Goal: Transaction & Acquisition: Purchase product/service

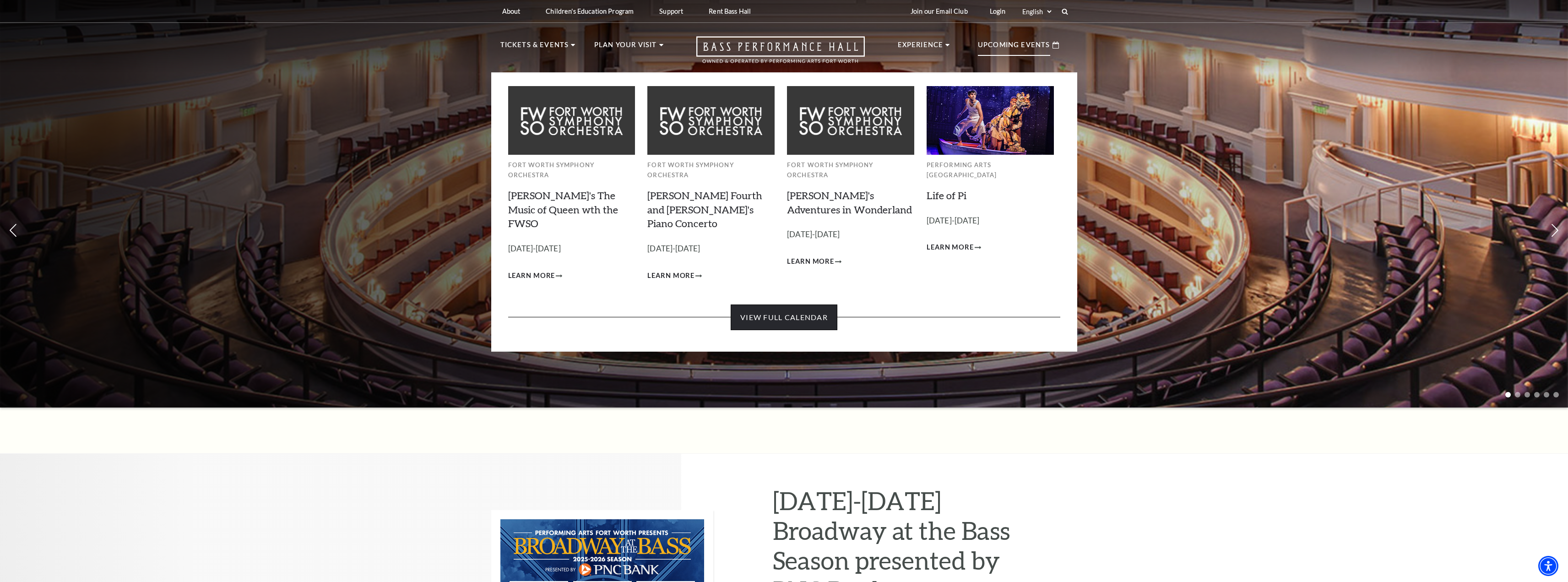
click at [789, 305] on link "View Full Calendar" at bounding box center [784, 318] width 107 height 26
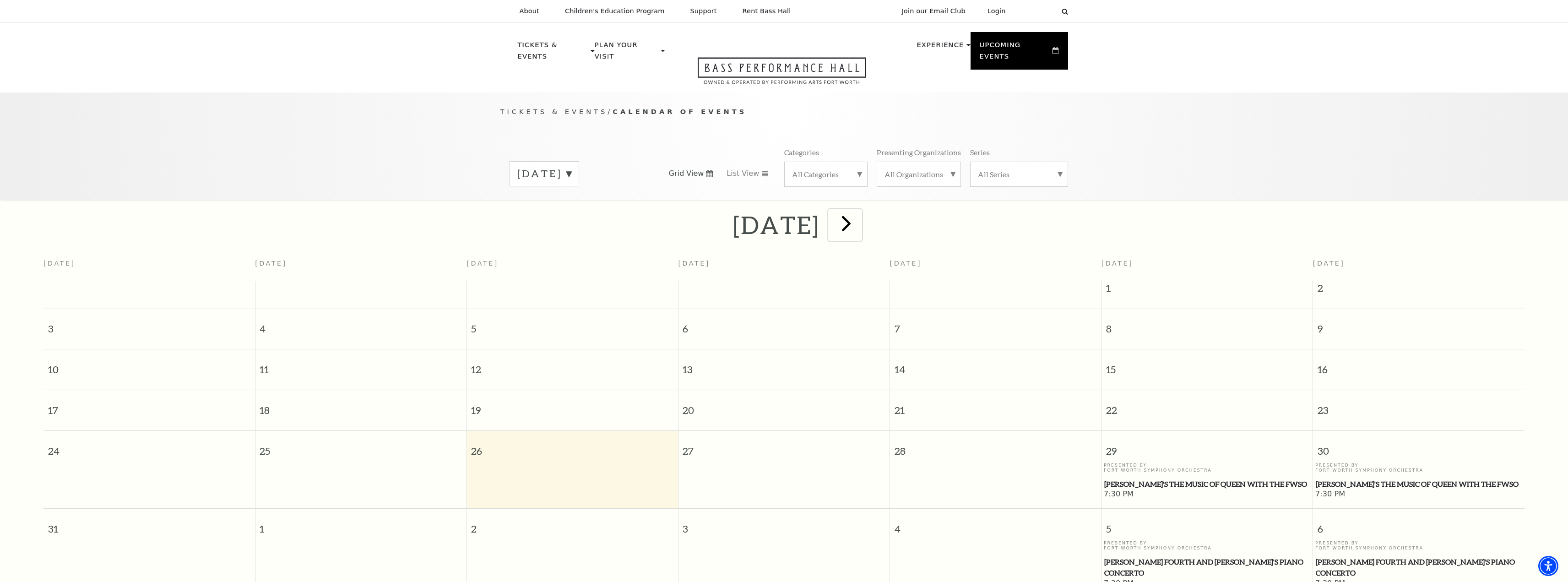
click at [859, 215] on span "next" at bounding box center [847, 223] width 26 height 26
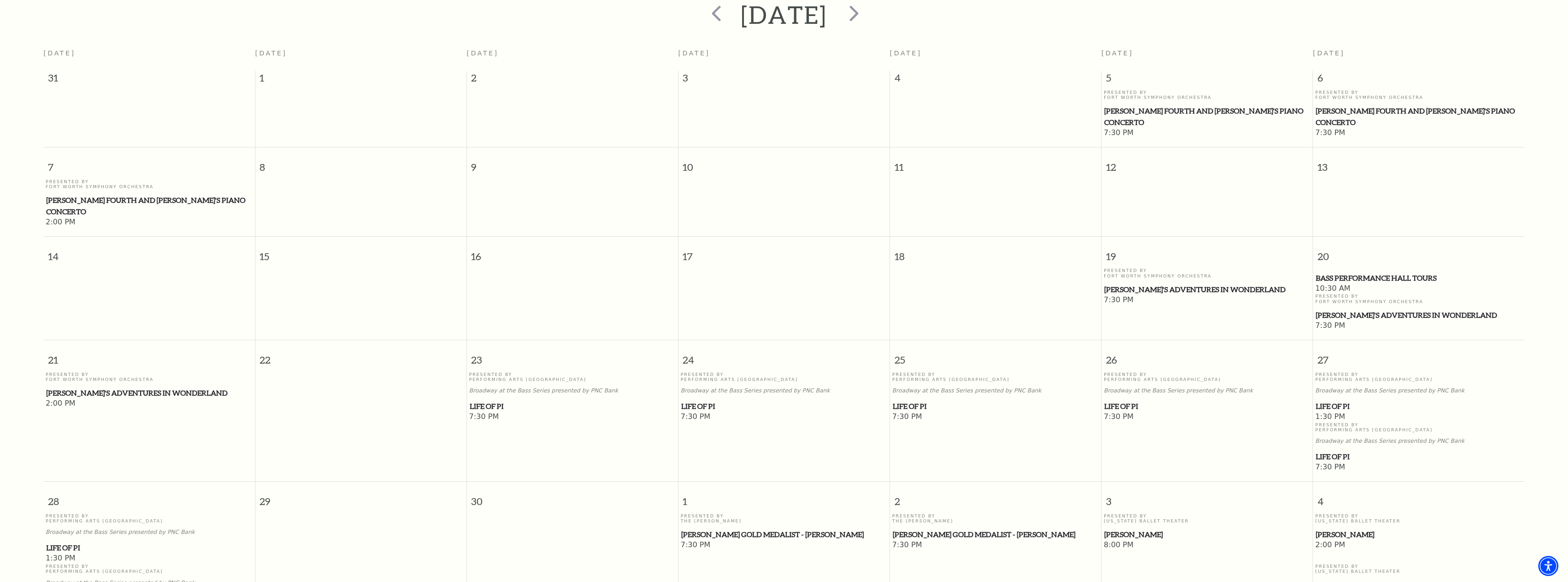
scroll to position [218, 0]
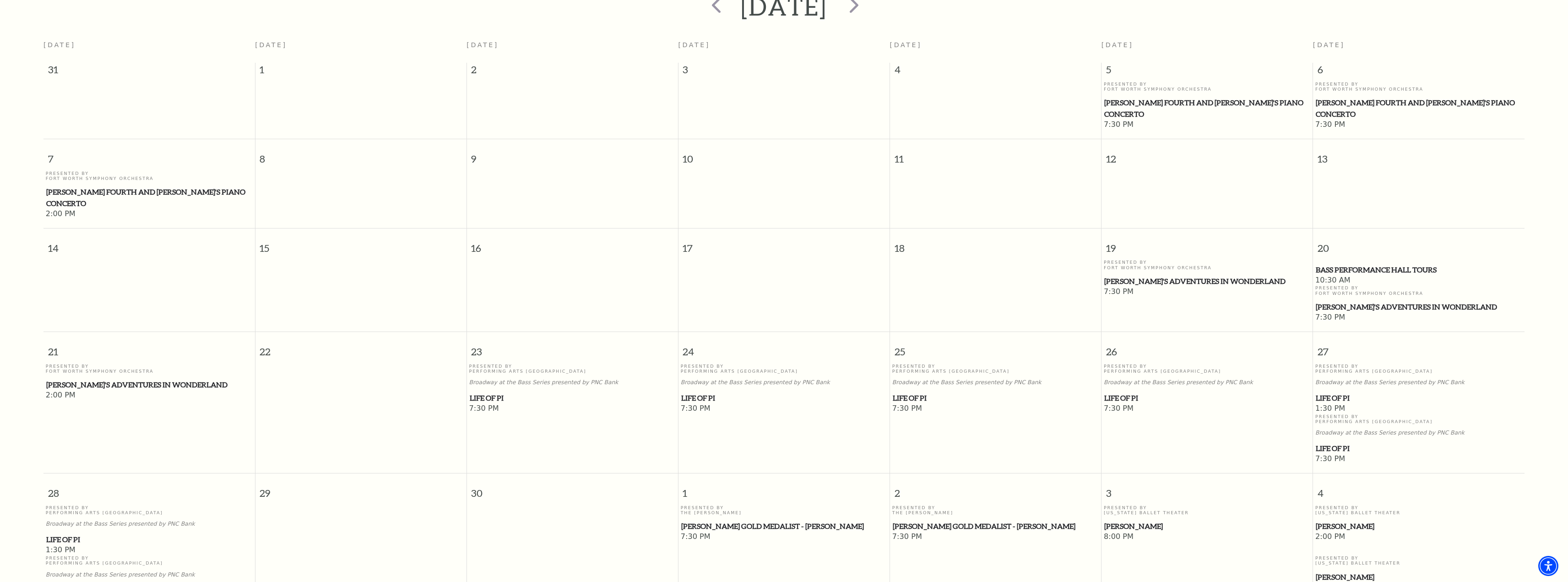
click at [486, 392] on span "Life of Pi" at bounding box center [573, 398] width 206 height 12
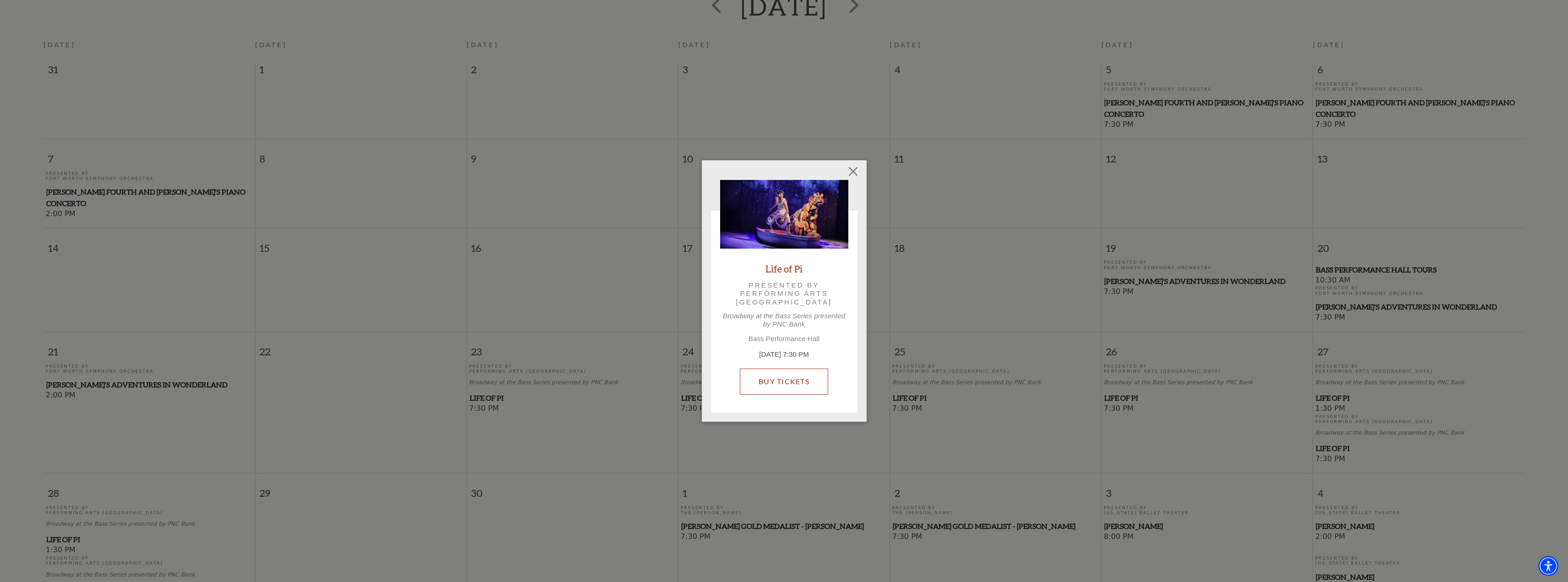
click at [763, 387] on link "Buy Tickets" at bounding box center [784, 381] width 88 height 26
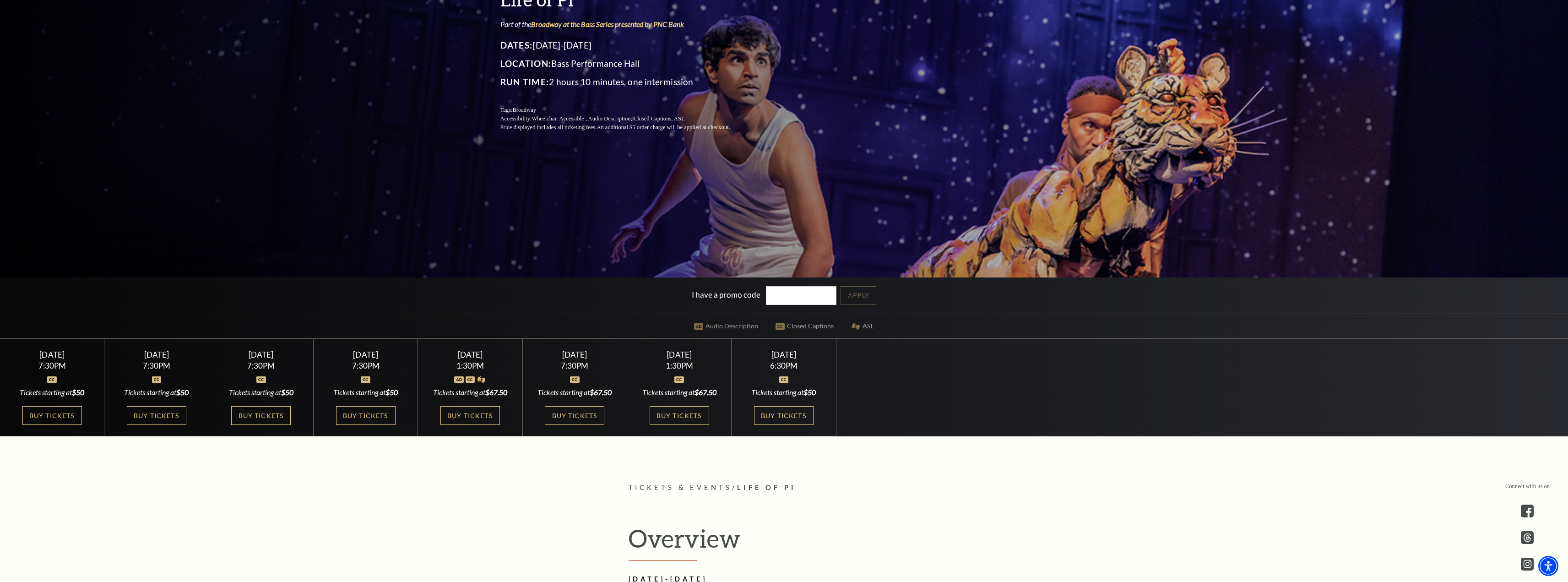
scroll to position [184, 0]
click at [55, 410] on link "Buy Tickets" at bounding box center [53, 415] width 60 height 19
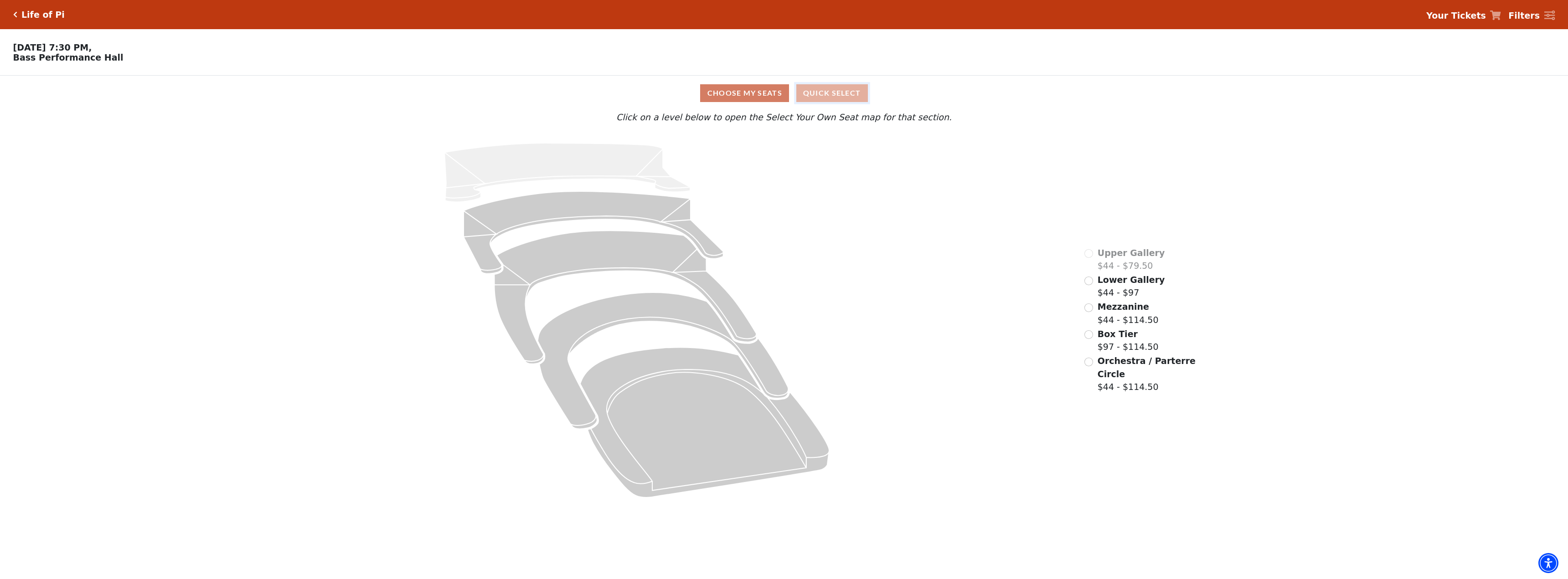
click at [827, 99] on button "Quick Select" at bounding box center [832, 93] width 71 height 18
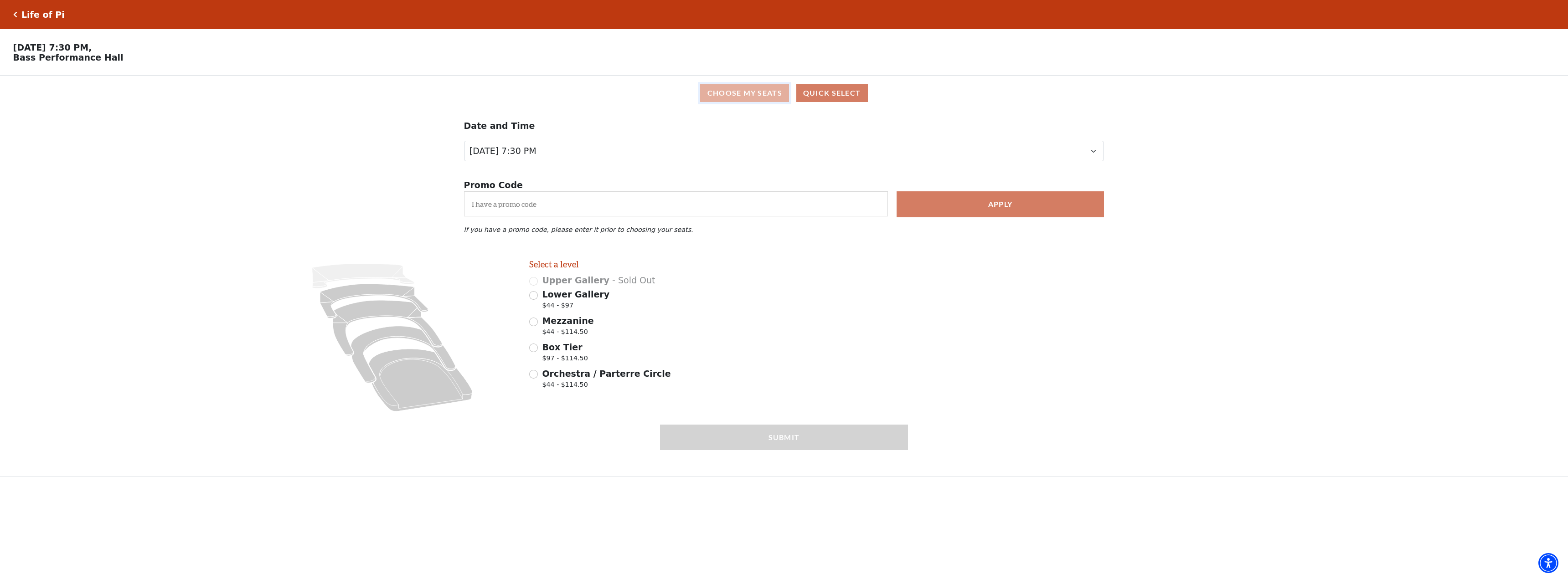
click at [740, 96] on button "Choose My Seats" at bounding box center [745, 93] width 89 height 18
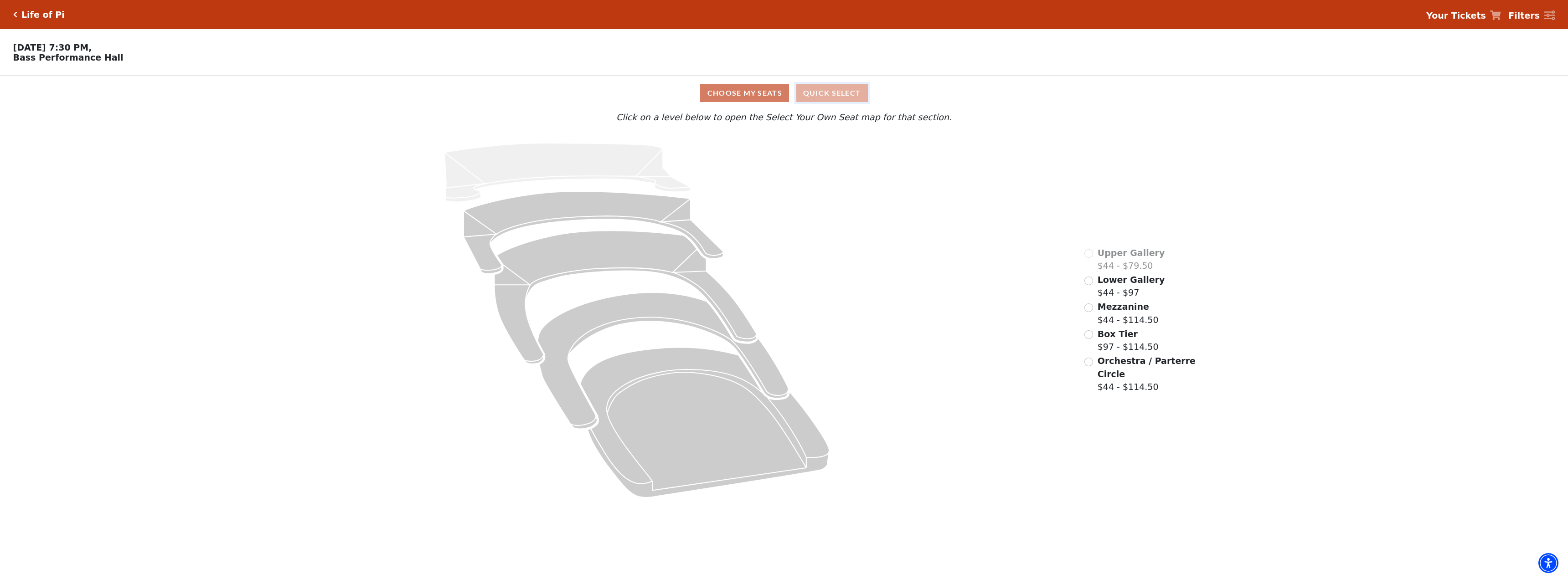
click at [831, 99] on button "Quick Select" at bounding box center [832, 93] width 71 height 18
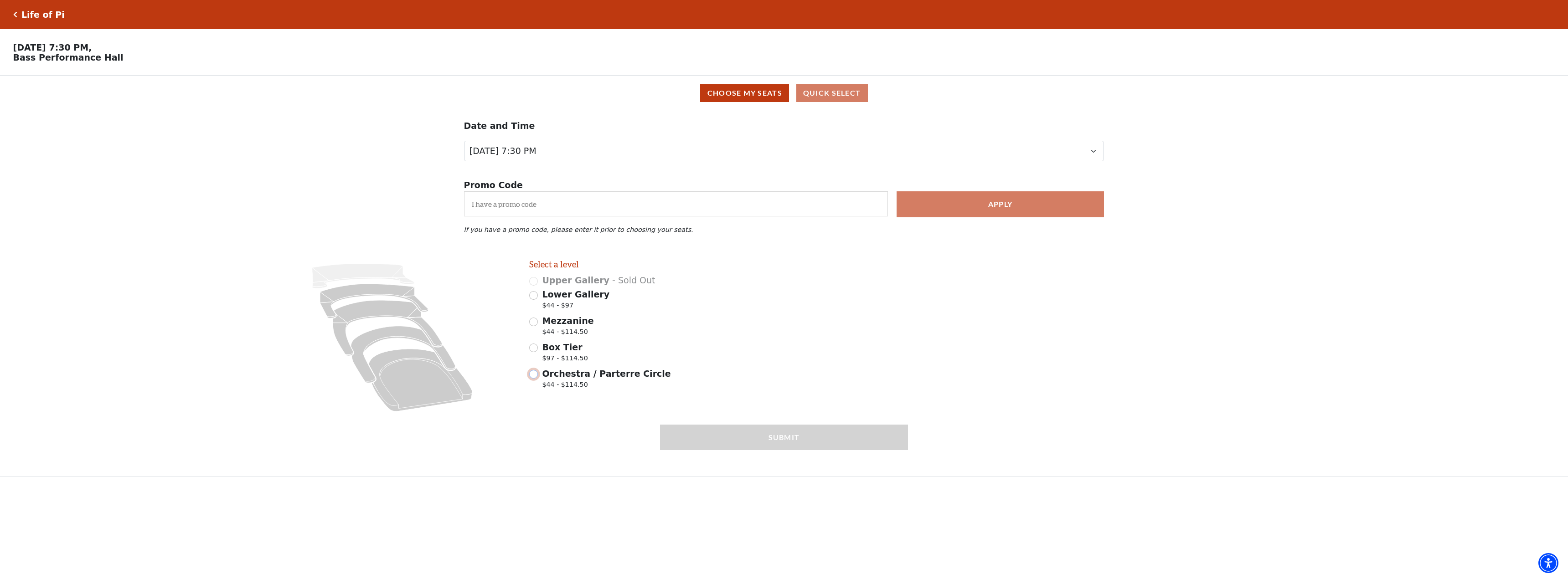
click at [533, 378] on input "Orchestra / Parterre Circle $44 - $114.50" at bounding box center [534, 374] width 9 height 9
radio input "true"
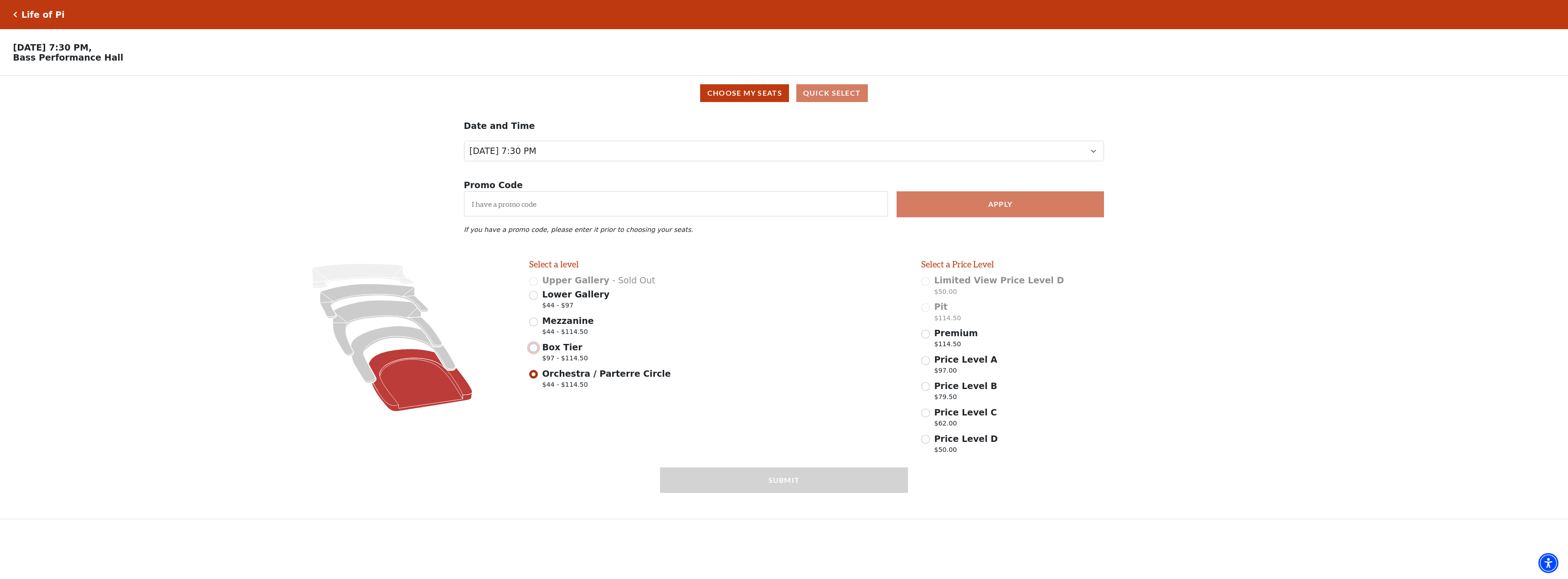
click at [535, 353] on input "Box Tier $97 - $114.50" at bounding box center [534, 348] width 9 height 9
radio input "true"
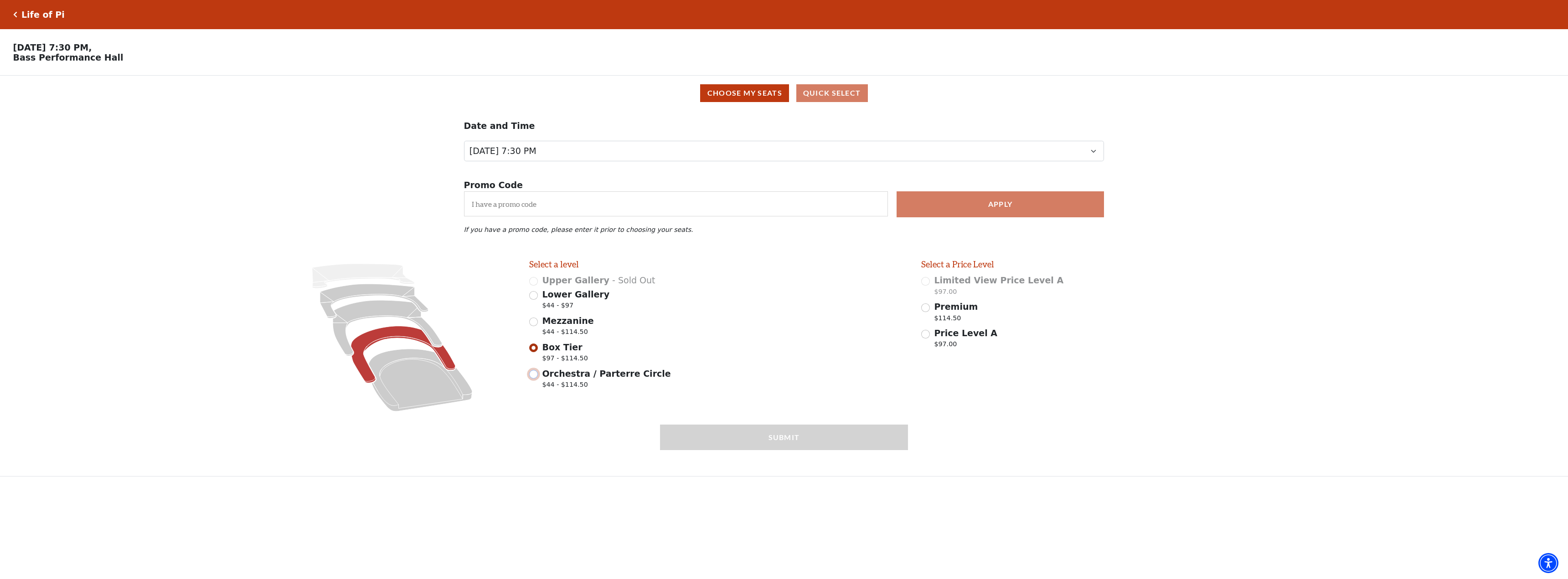
click at [536, 378] on input "Orchestra / Parterre Circle $44 - $114.50" at bounding box center [534, 374] width 9 height 9
radio input "true"
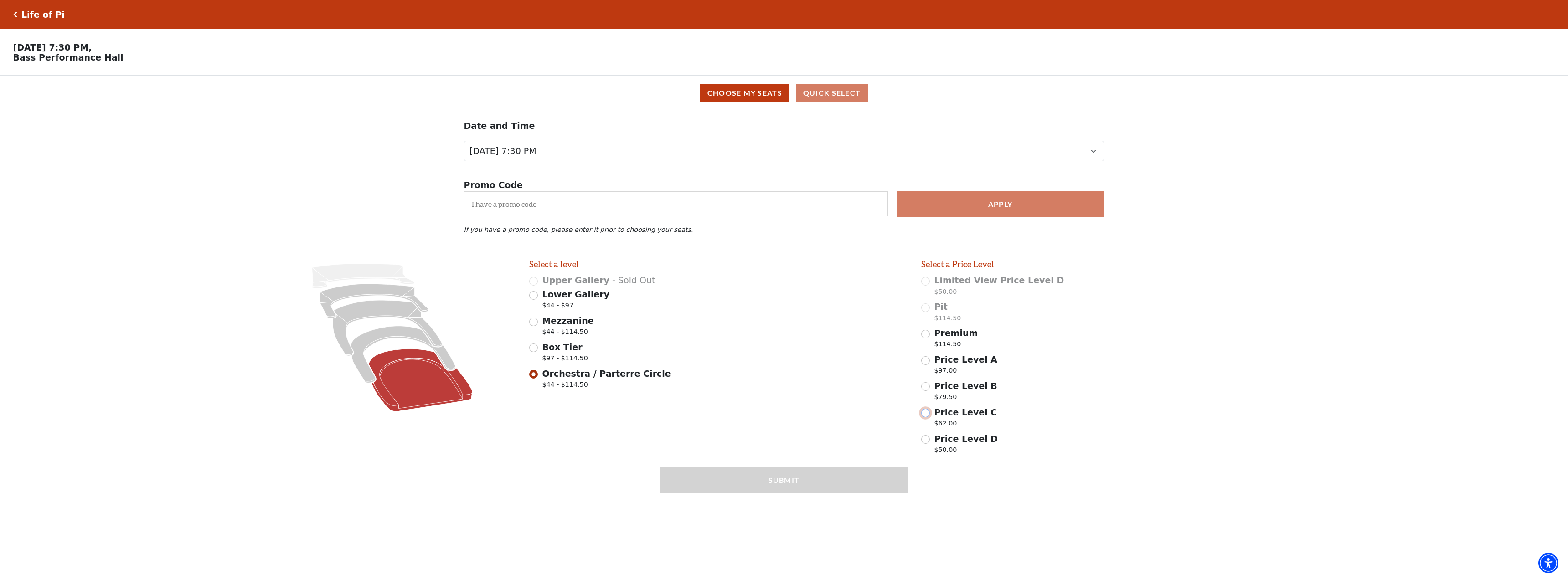
click at [926, 418] on input "Price Level C $62.00" at bounding box center [925, 413] width 9 height 9
radio input "true"
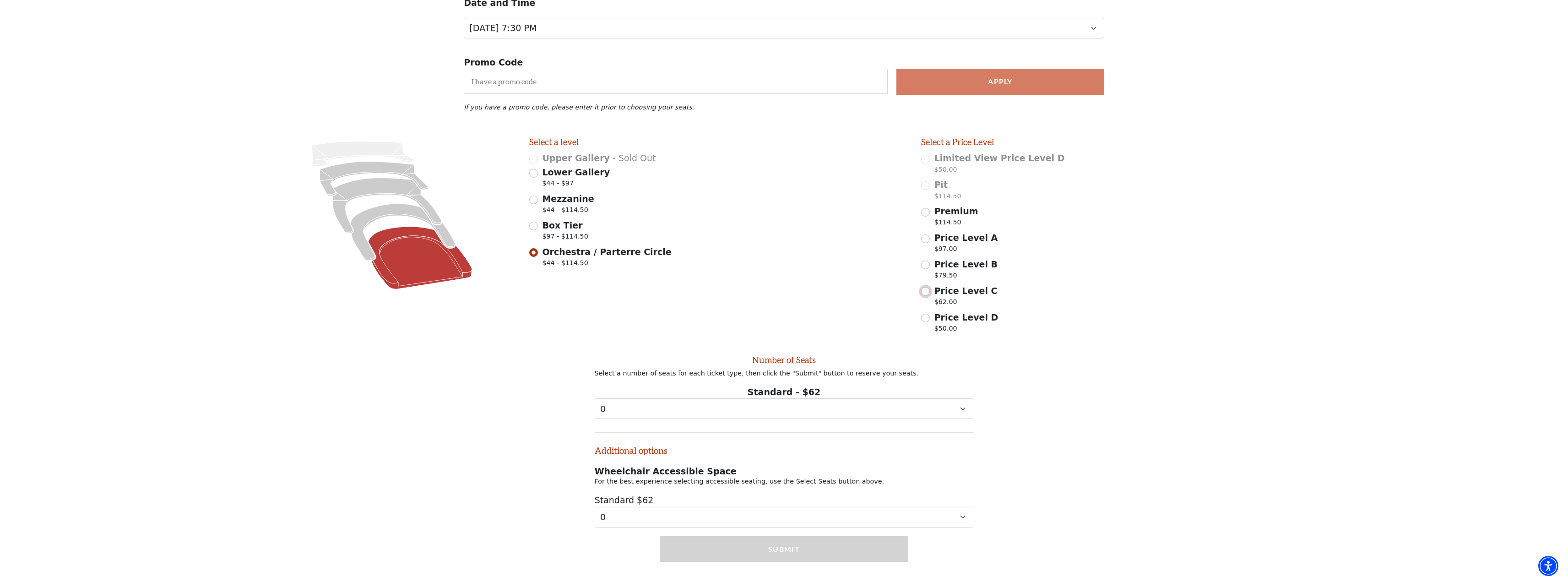
scroll to position [147, 0]
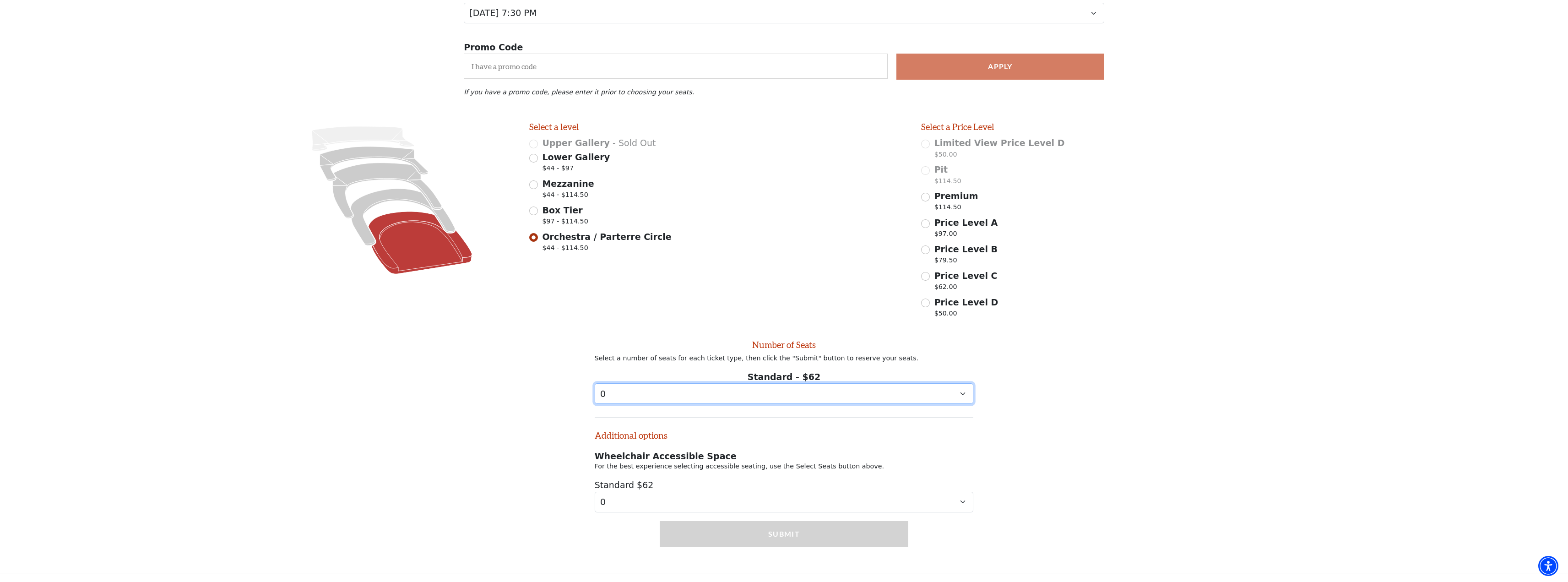
click at [961, 392] on select "0 1 2 3 4 5 6 7 8 9" at bounding box center [784, 393] width 379 height 21
select select "2"
click at [594, 383] on select "0 1 2 3 4 5 6 7 8 9" at bounding box center [784, 393] width 379 height 21
click at [535, 184] on input "Mezzanine $44 - $114.50" at bounding box center [533, 185] width 9 height 9
radio input "true"
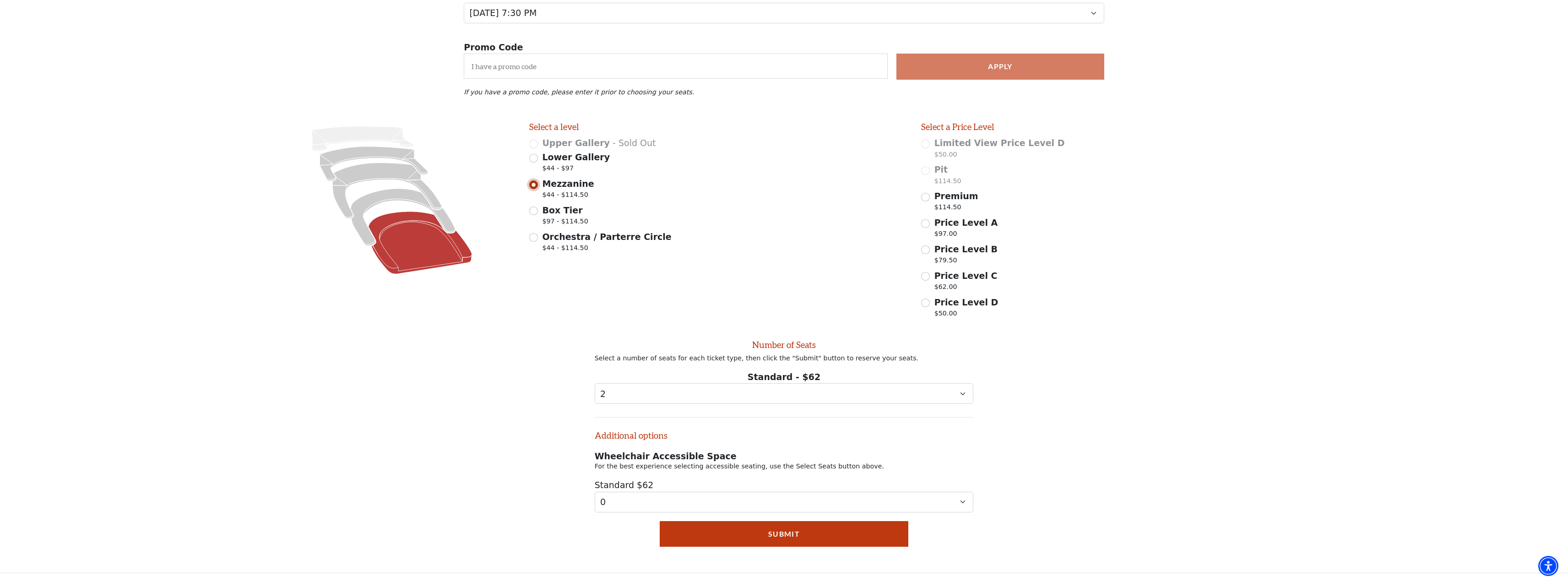
scroll to position [7, 0]
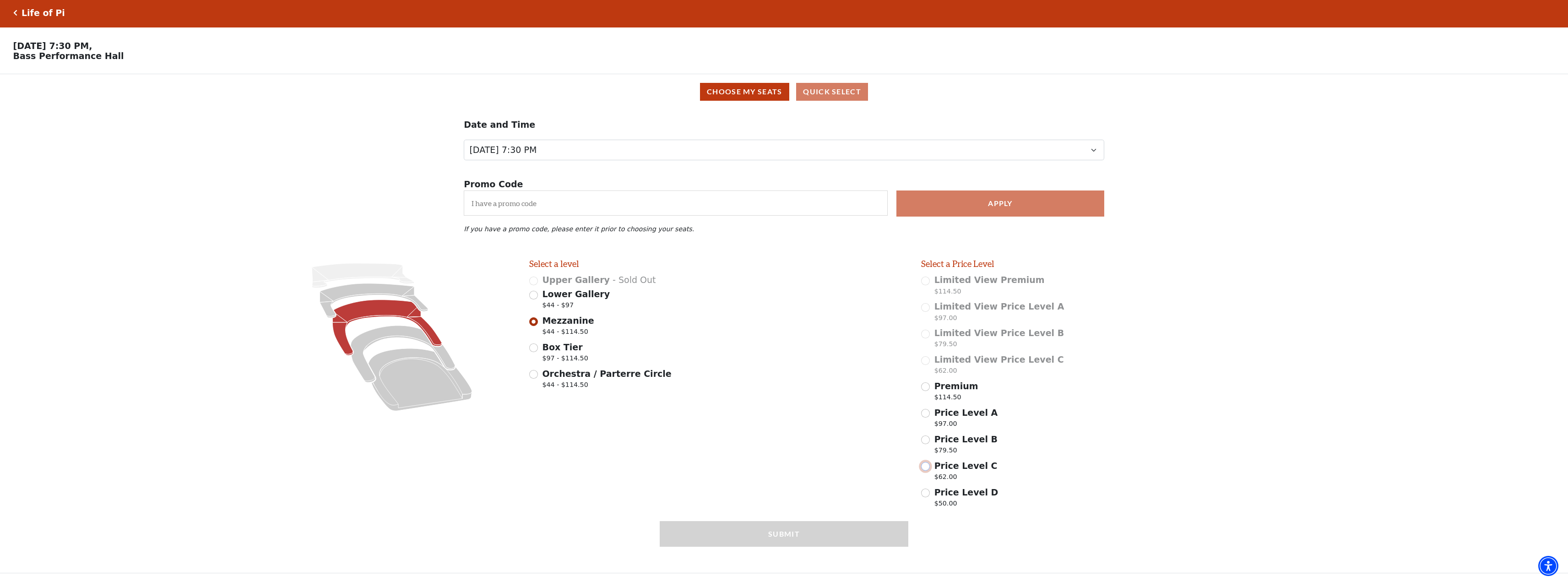
click at [928, 468] on input "Price Level C $62.00" at bounding box center [925, 467] width 9 height 9
radio input "true"
select select "2"
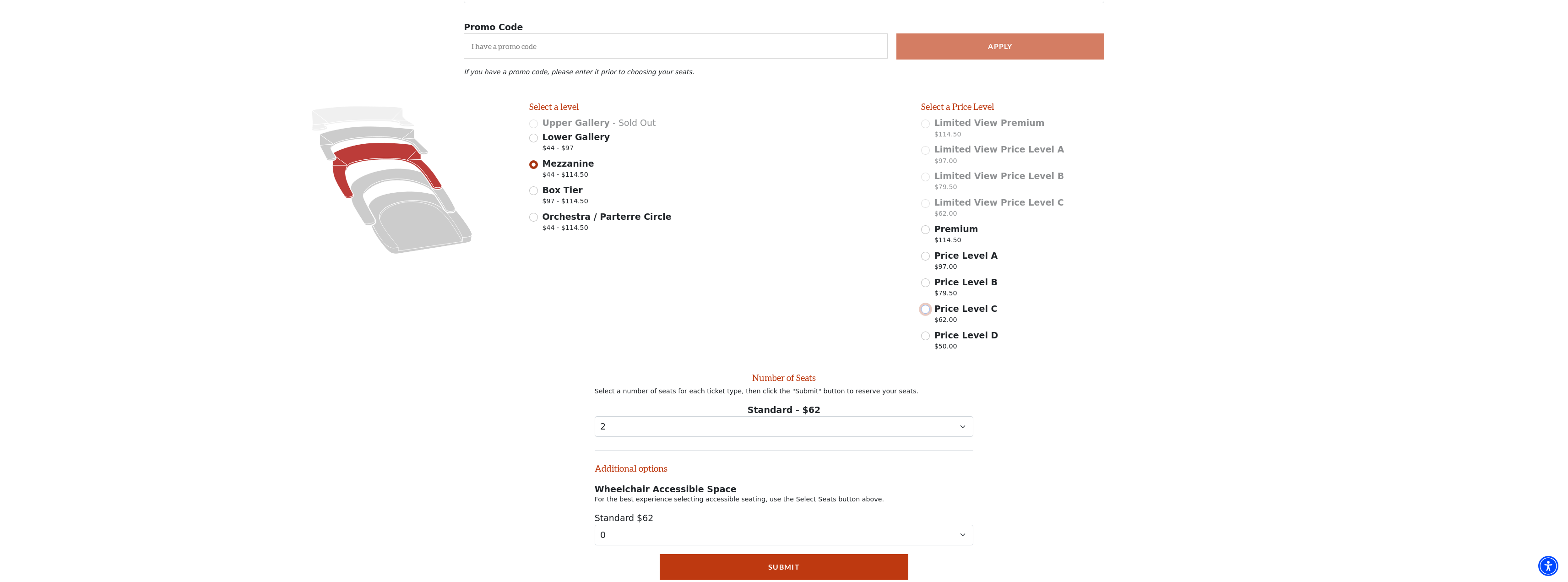
scroll to position [200, 0]
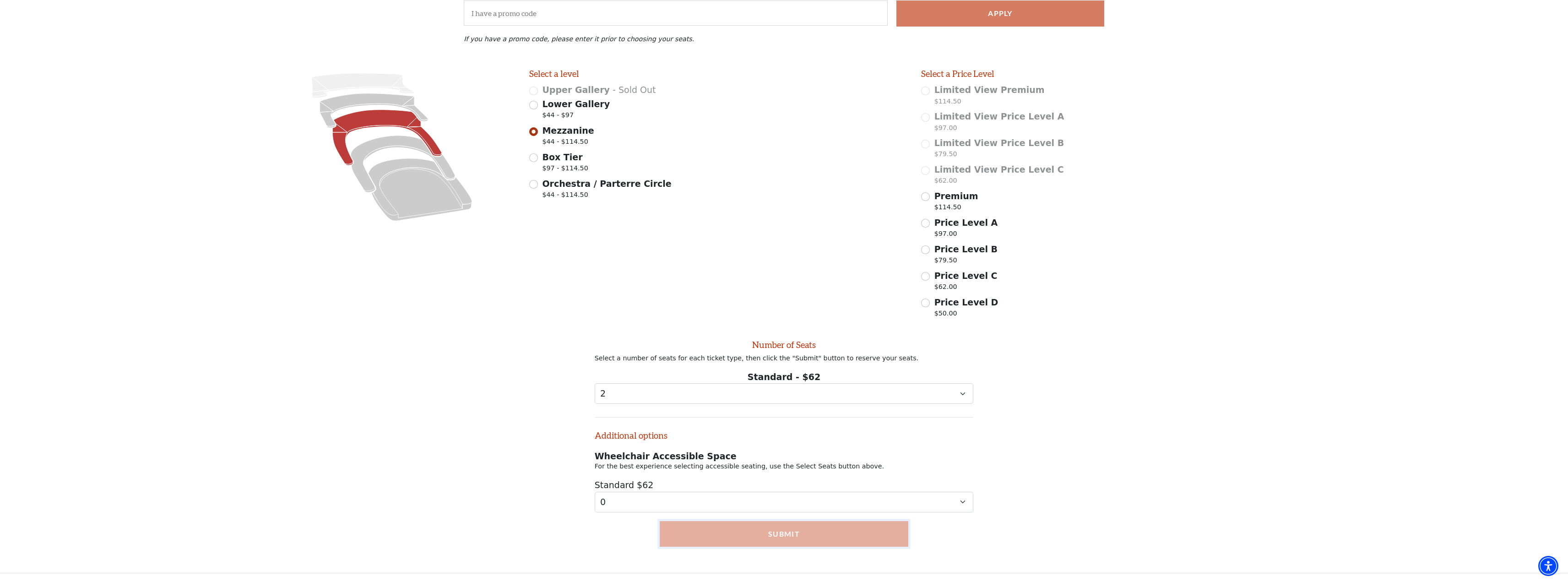
click at [801, 532] on button "Submit" at bounding box center [784, 534] width 248 height 26
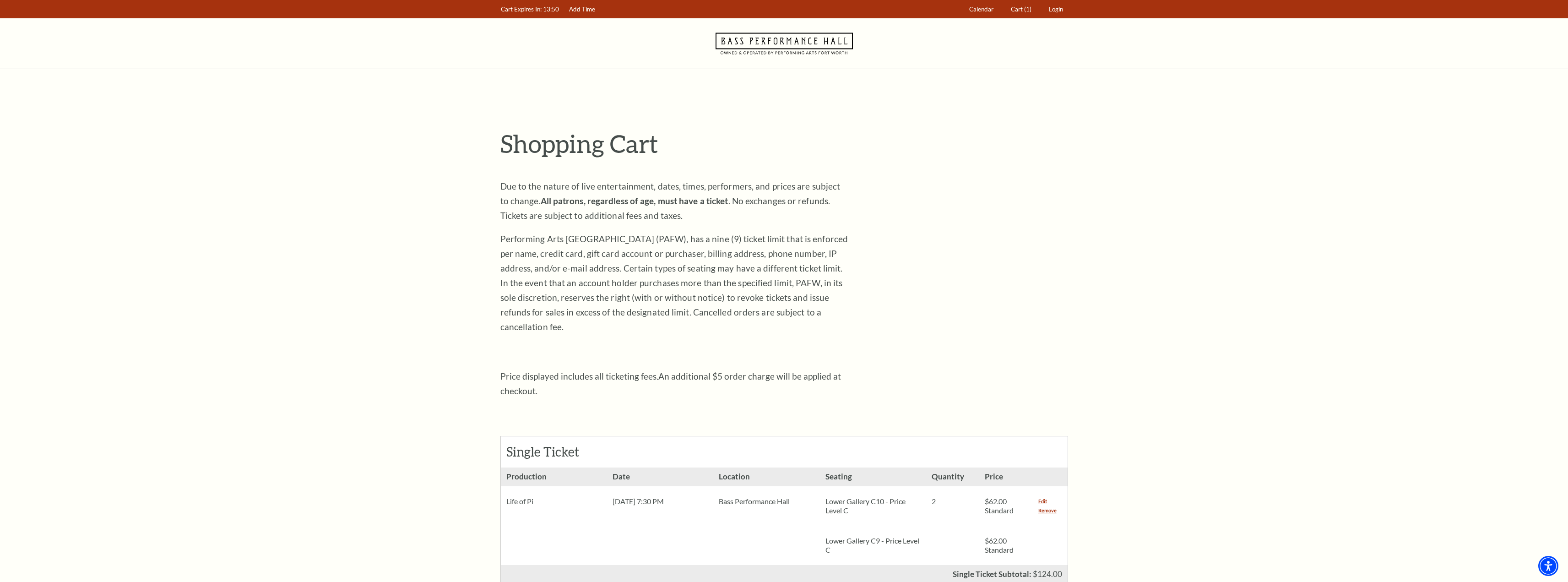
click at [763, 42] on icon "Navigate to Bass Performance Hall homepage" at bounding box center [784, 43] width 137 height 51
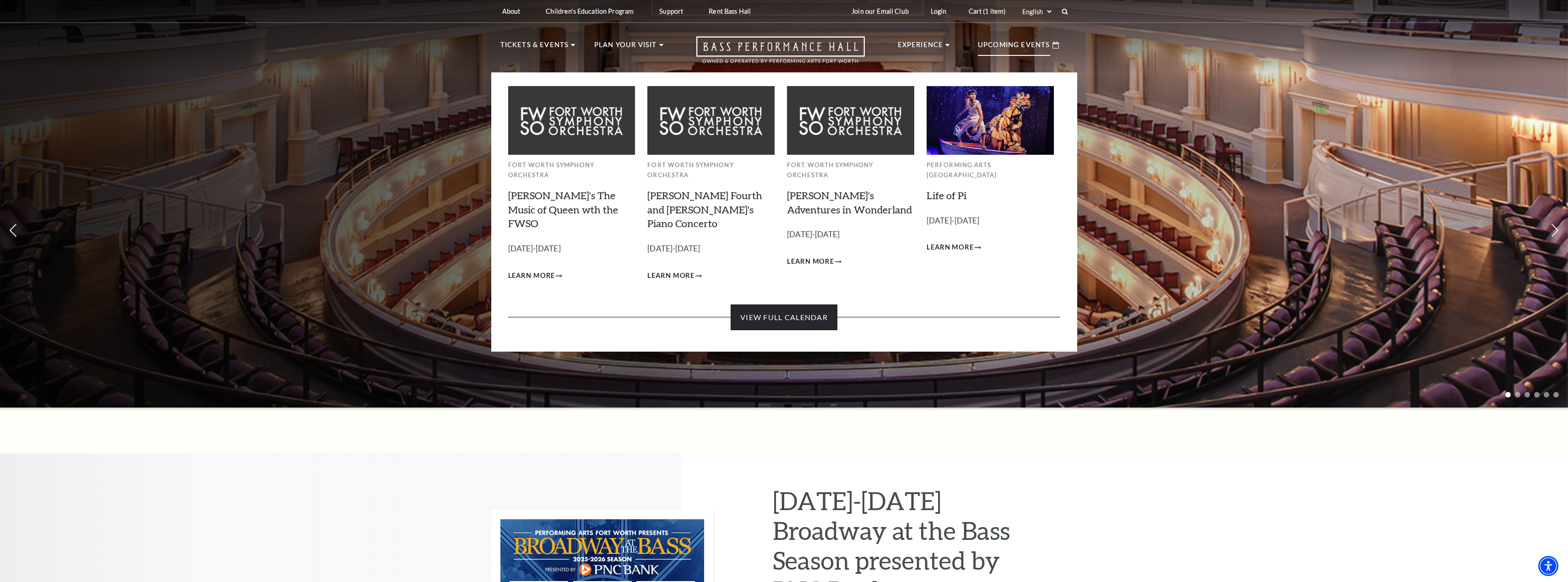
click at [798, 305] on link "View Full Calendar" at bounding box center [784, 318] width 107 height 26
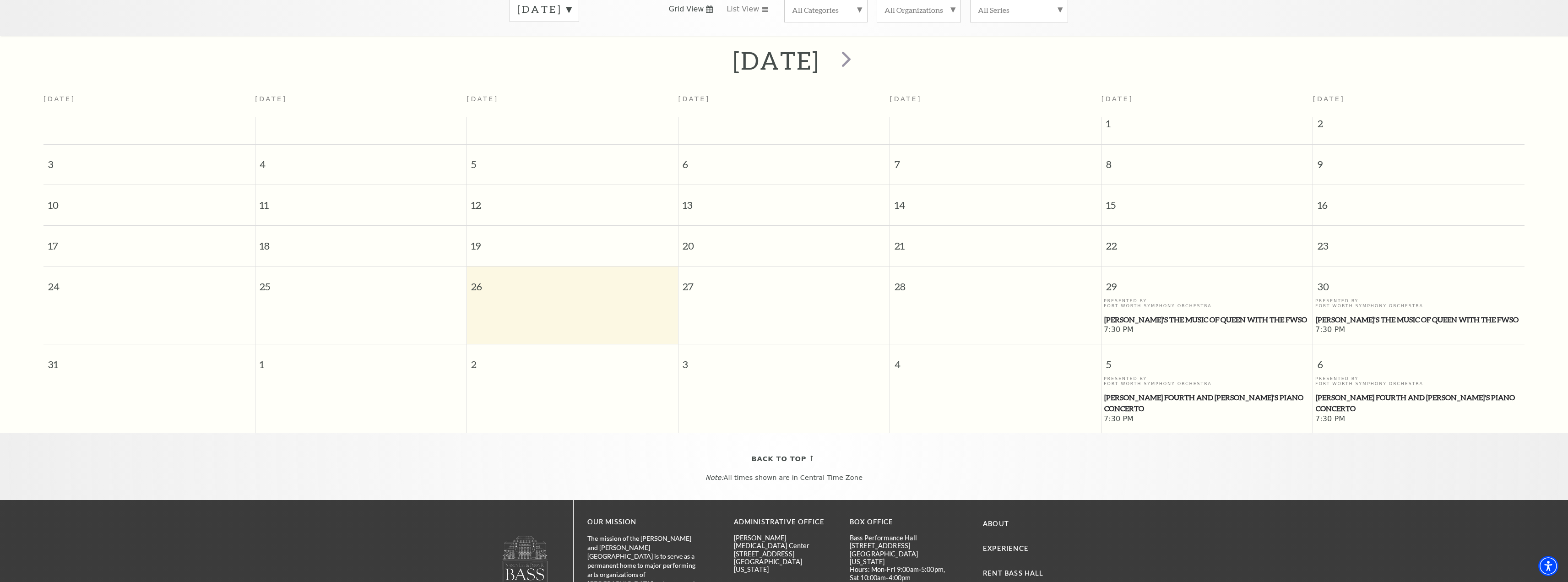
scroll to position [81, 0]
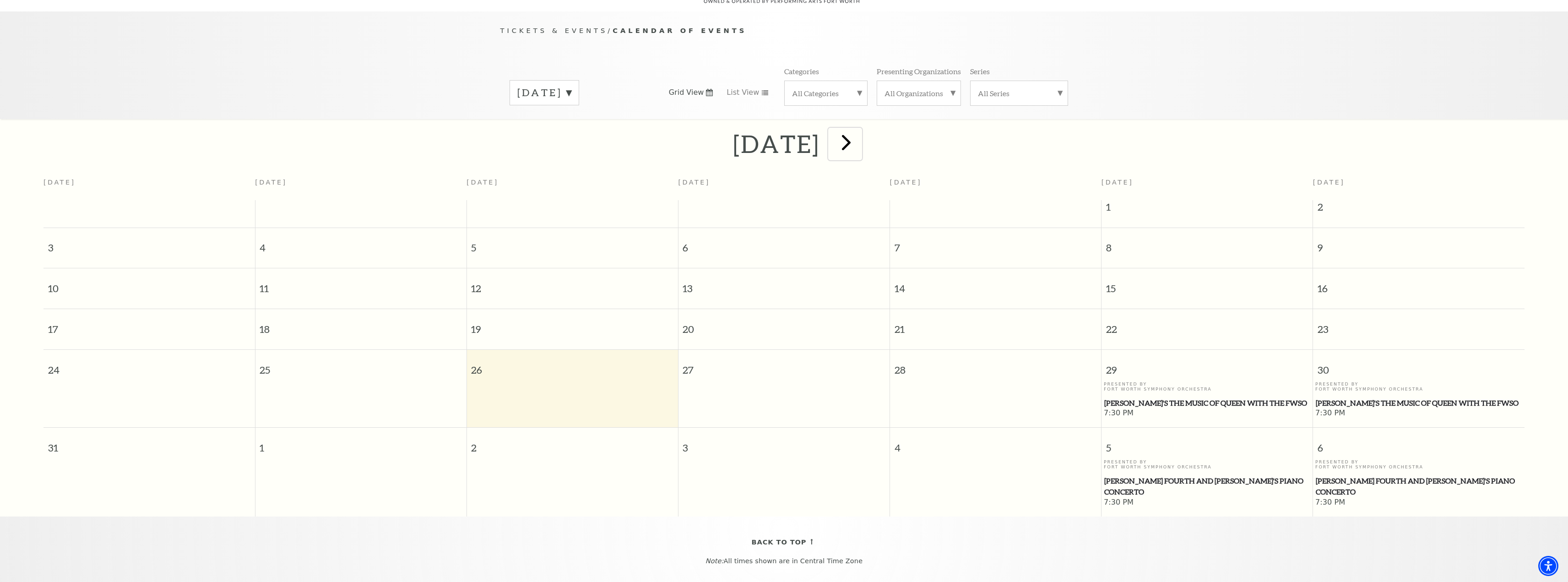
click at [859, 133] on span "next" at bounding box center [847, 142] width 26 height 26
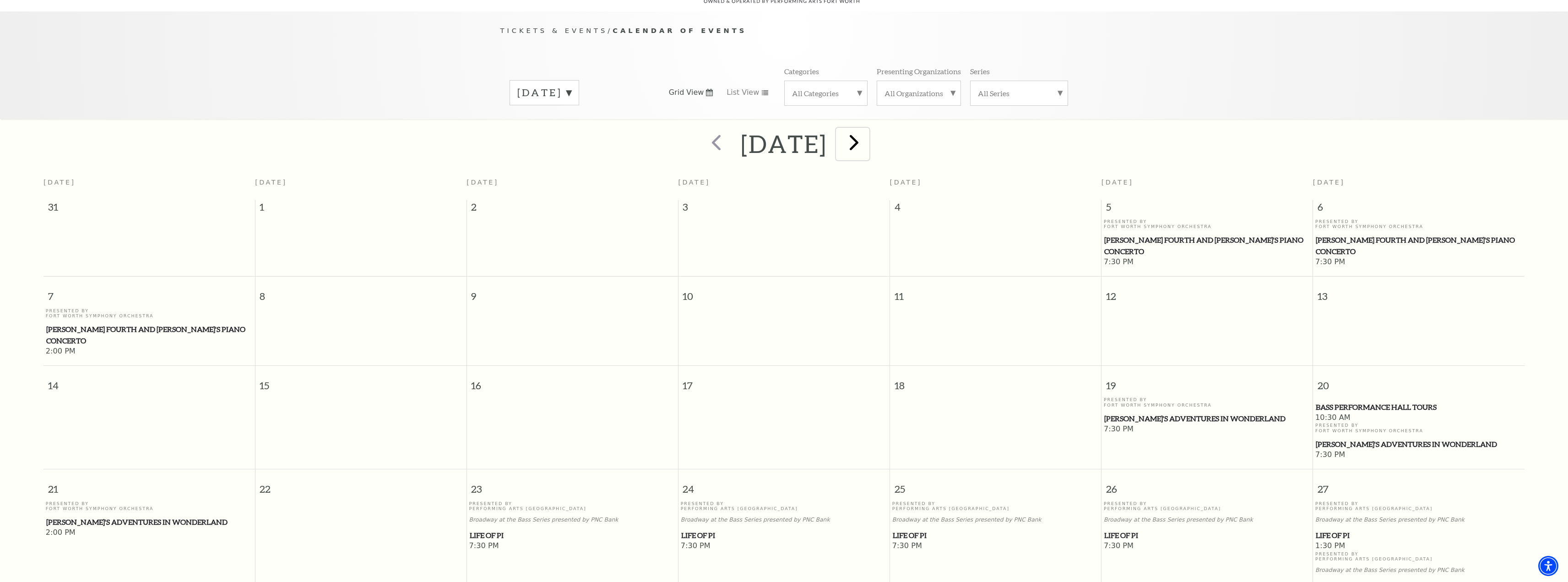
click at [867, 134] on span "next" at bounding box center [854, 142] width 26 height 26
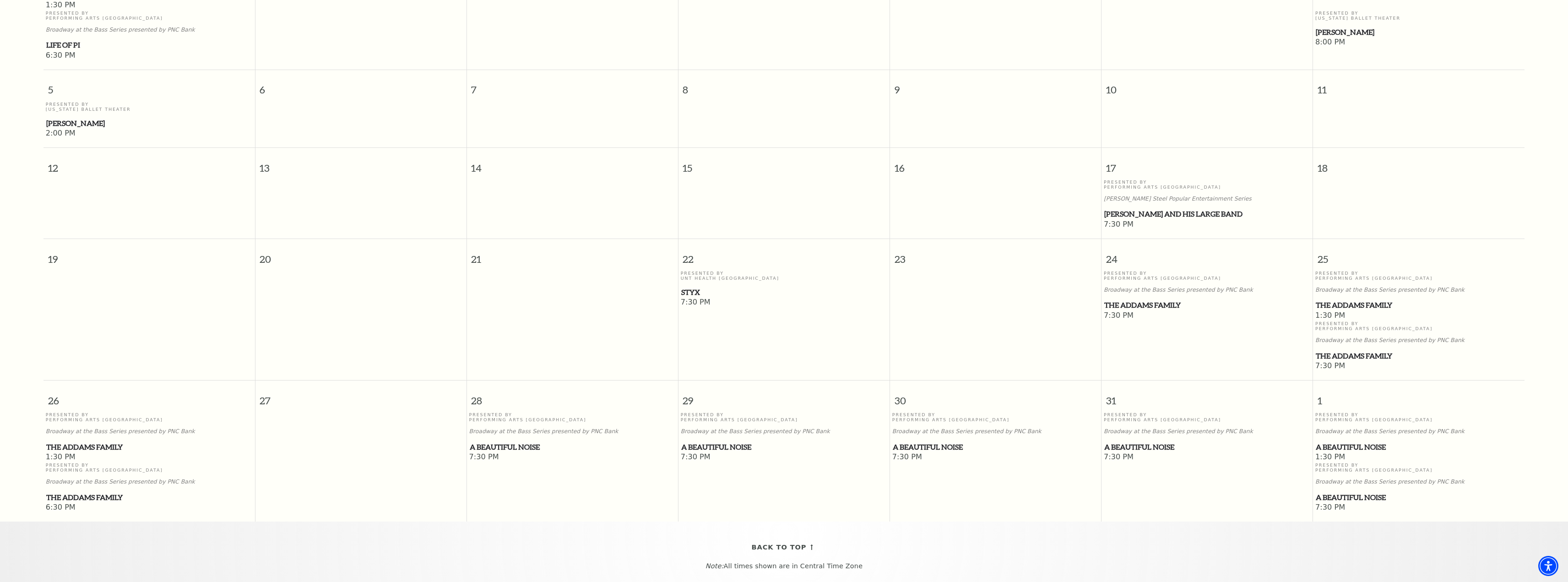
scroll to position [356, 0]
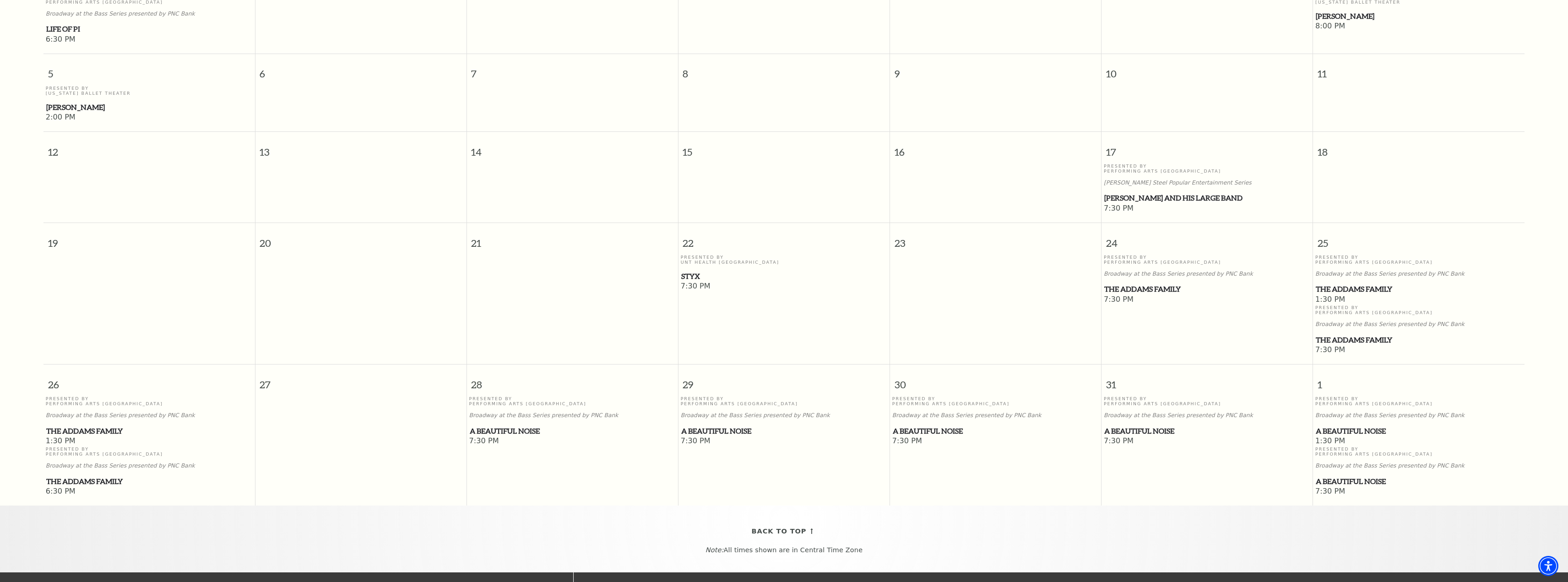
drag, startPoint x: 741, startPoint y: 446, endPoint x: 532, endPoint y: 447, distance: 209.0
drag, startPoint x: 532, startPoint y: 447, endPoint x: 1342, endPoint y: 446, distance: 810.0
drag, startPoint x: 1342, startPoint y: 446, endPoint x: 765, endPoint y: 458, distance: 577.1
click at [770, 447] on span "7:30 PM" at bounding box center [784, 442] width 207 height 10
click at [747, 437] on span "A Beautiful Noise" at bounding box center [785, 432] width 206 height 12
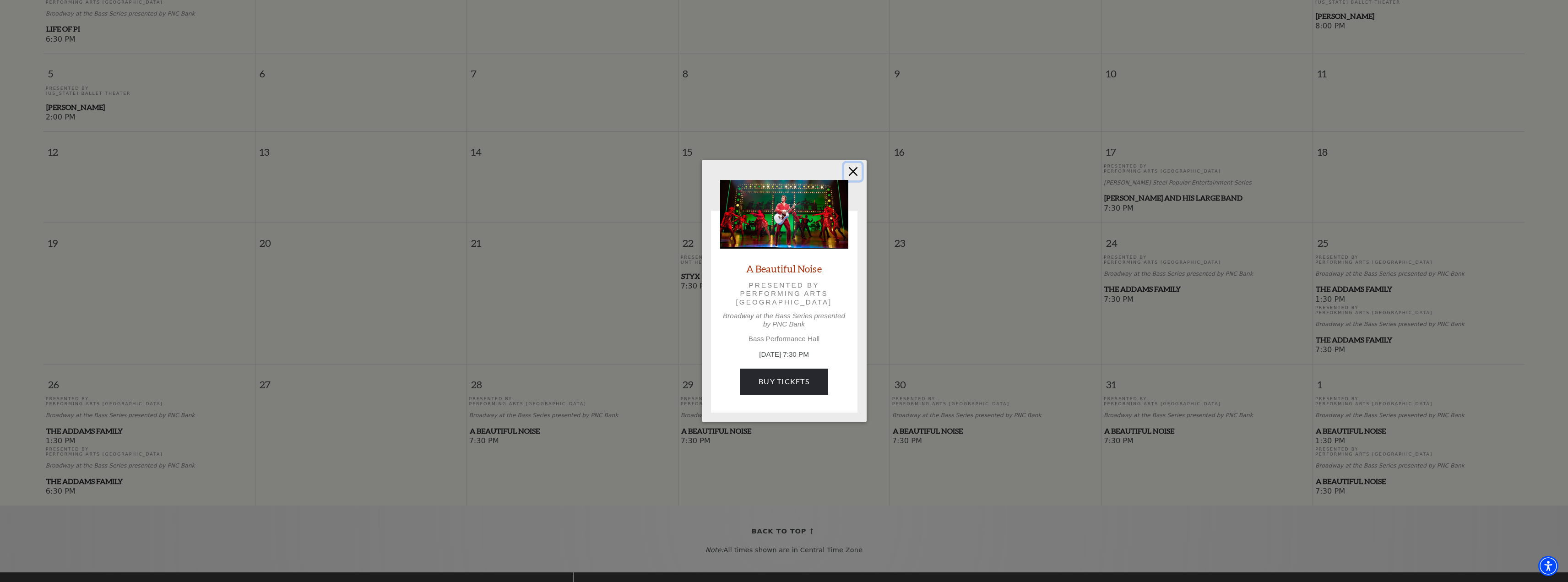
click at [855, 170] on button "Close" at bounding box center [853, 172] width 18 height 18
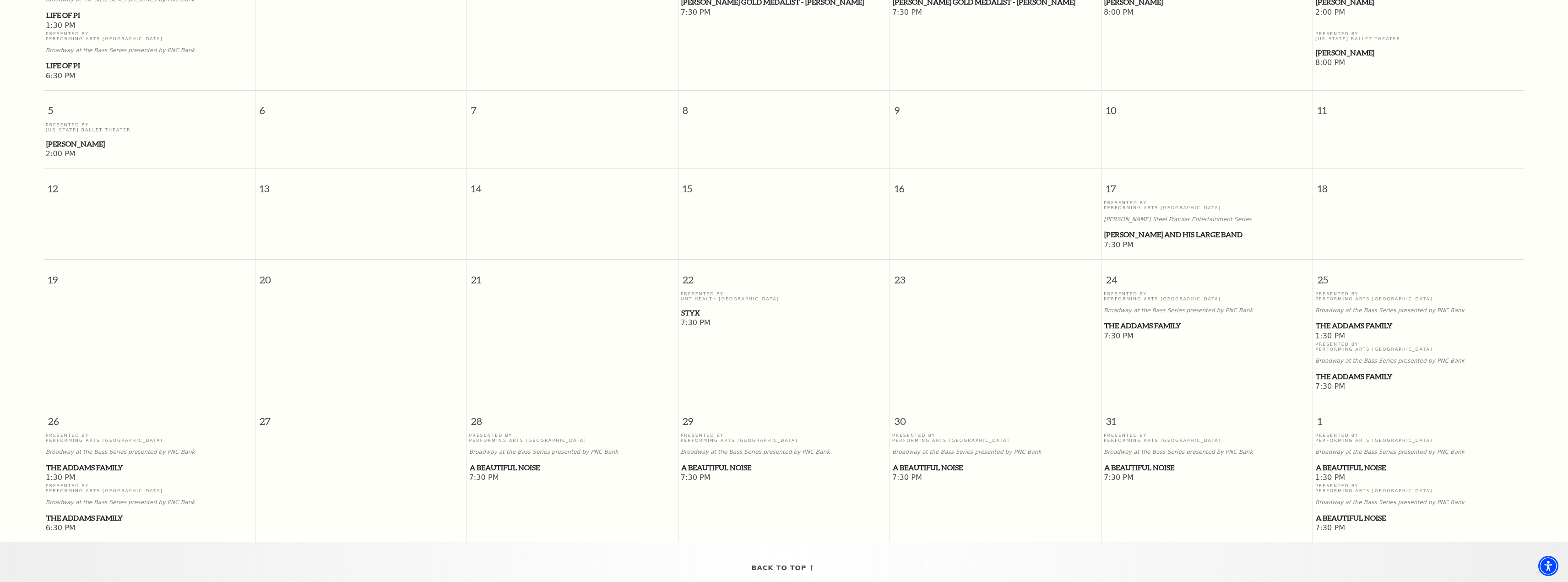
scroll to position [264, 0]
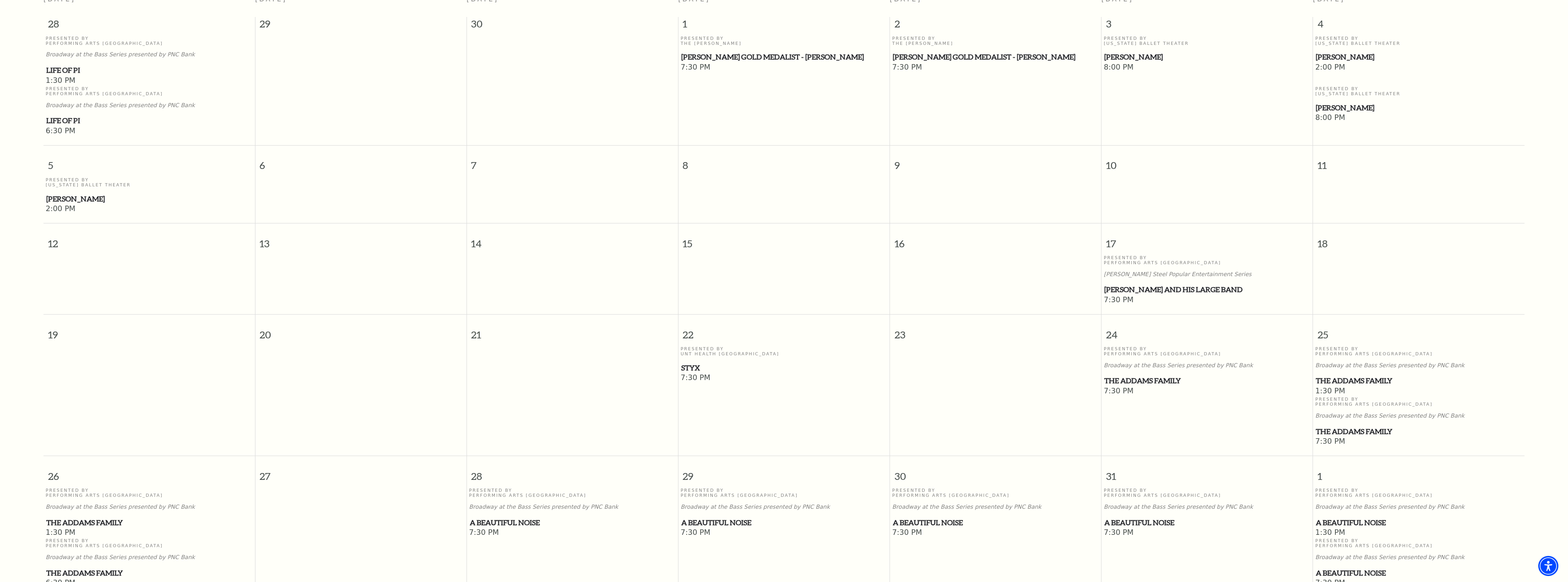
click at [693, 373] on span "Styx" at bounding box center [785, 368] width 206 height 12
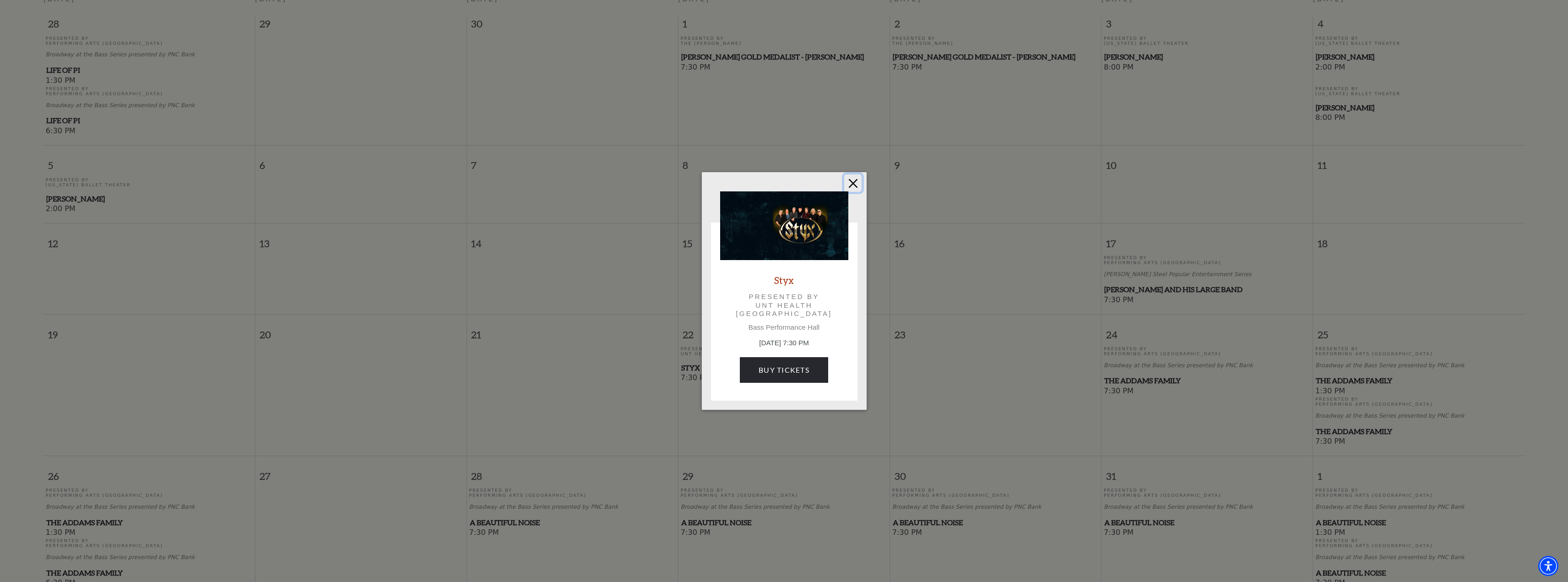
click at [851, 180] on button "Close" at bounding box center [853, 184] width 18 height 18
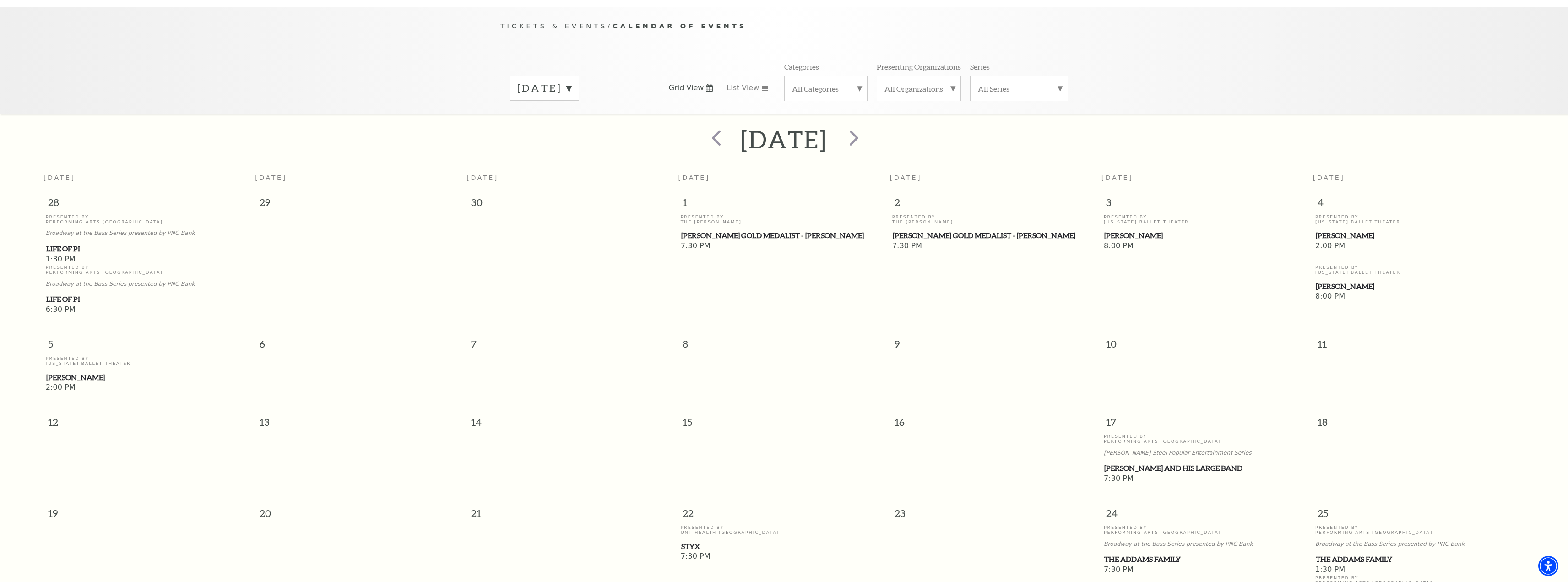
scroll to position [81, 0]
click at [867, 130] on span "next" at bounding box center [854, 142] width 26 height 26
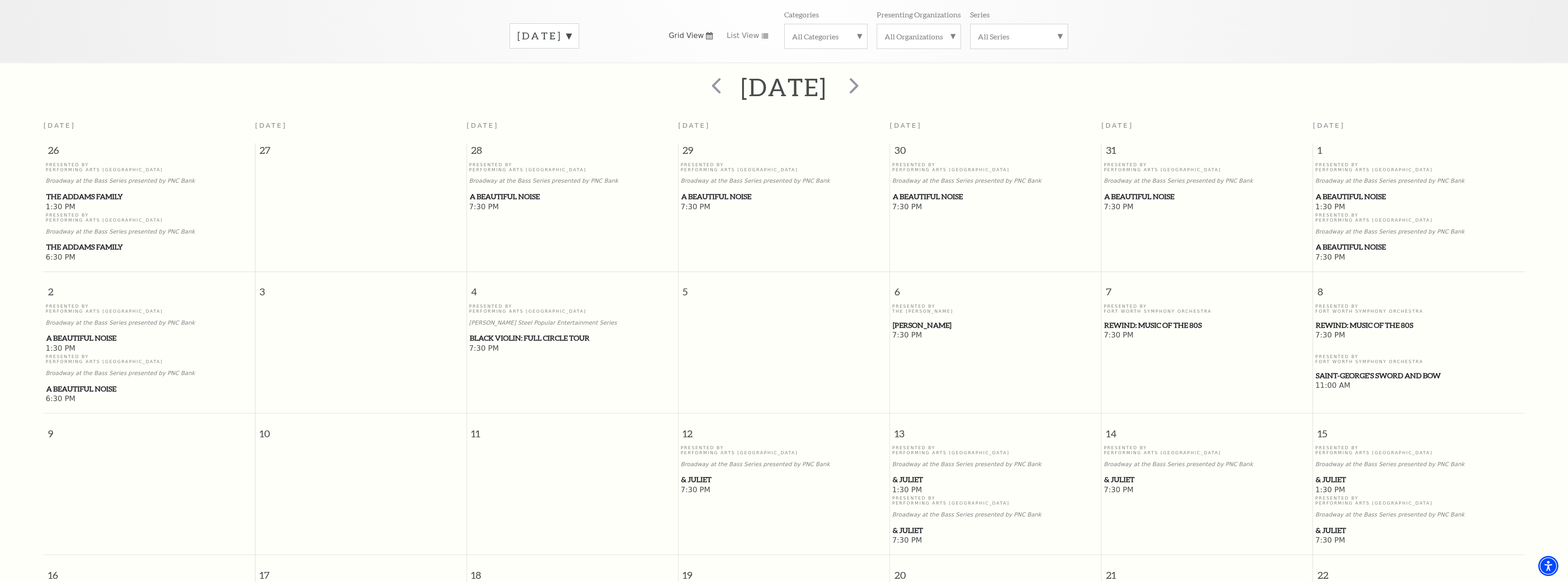
scroll to position [127, 0]
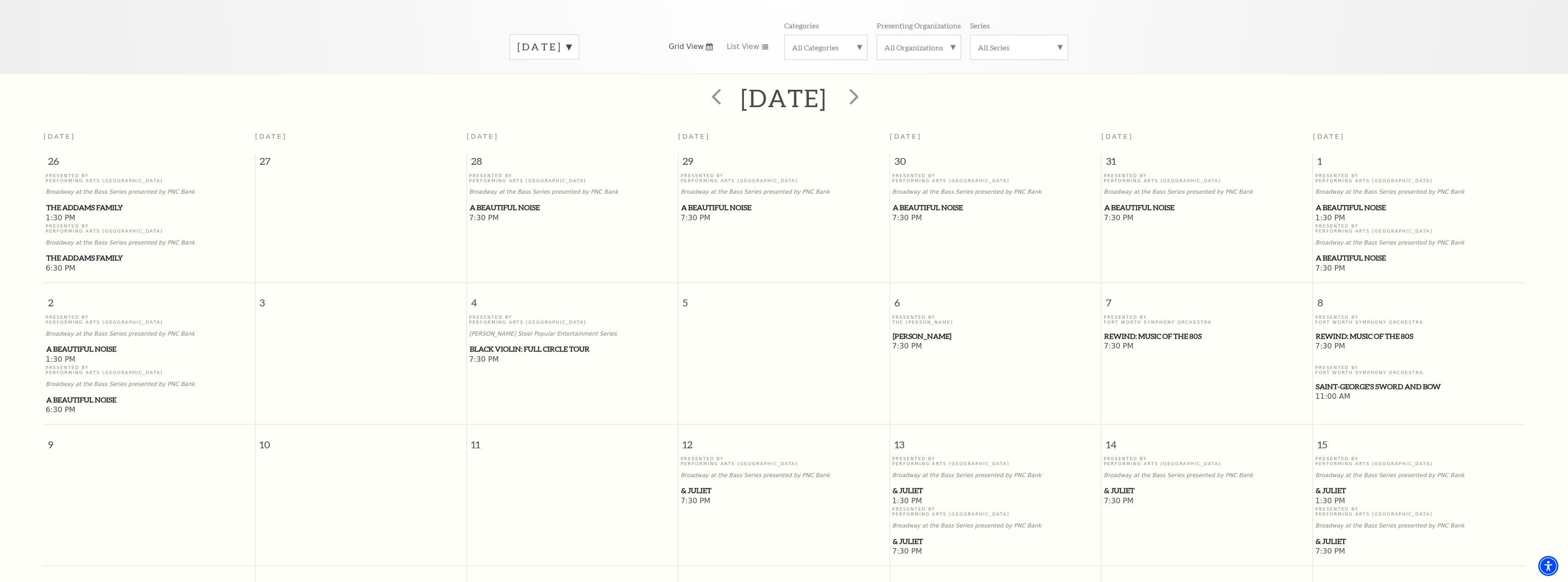
click at [915, 339] on span "Beatrice Rana" at bounding box center [996, 337] width 206 height 12
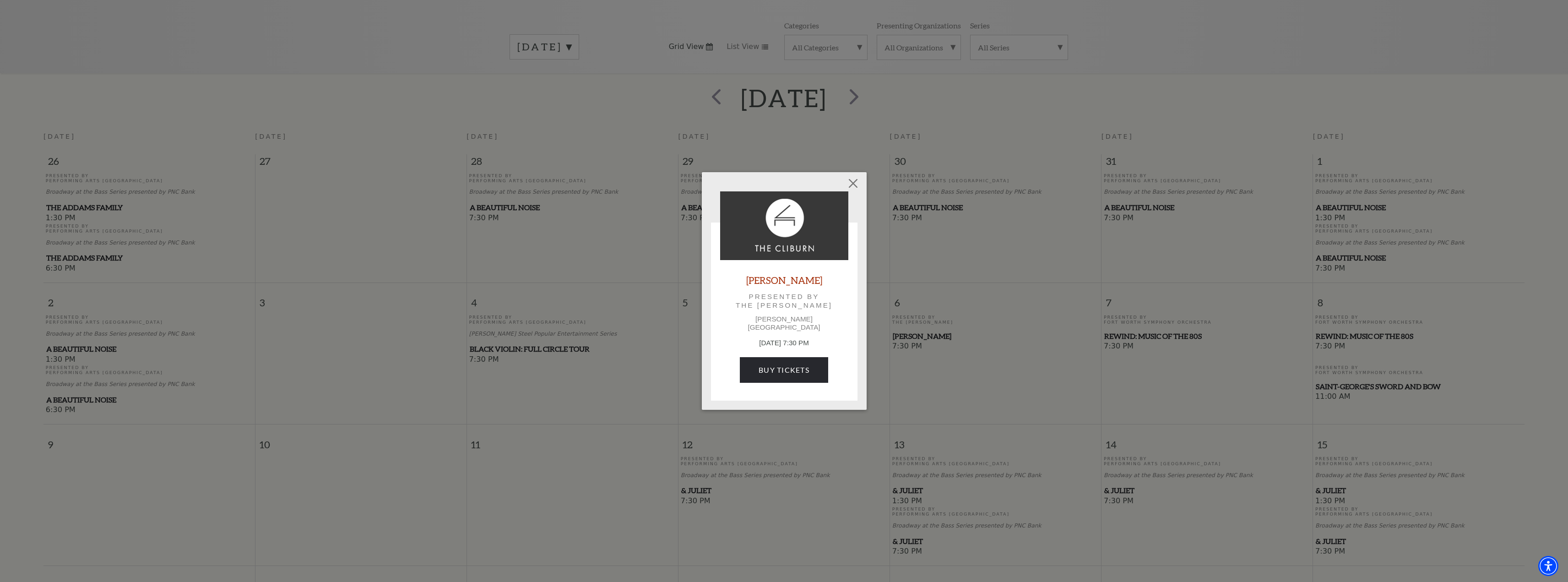
click at [923, 401] on div "Empty heading Beatrice Rana Presented by The Cliburn Kimbell Art Museum Novembe…" at bounding box center [784, 291] width 1568 height 582
click at [852, 188] on button "Close" at bounding box center [853, 184] width 18 height 18
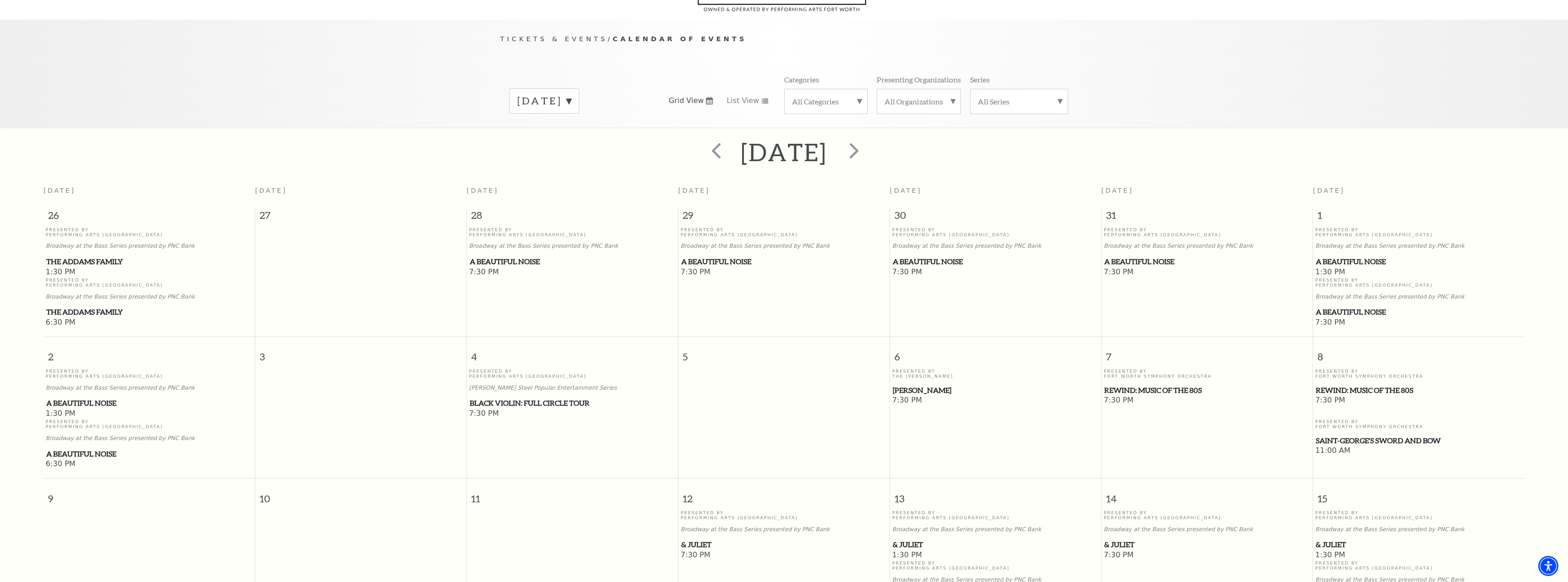
scroll to position [91, 0]
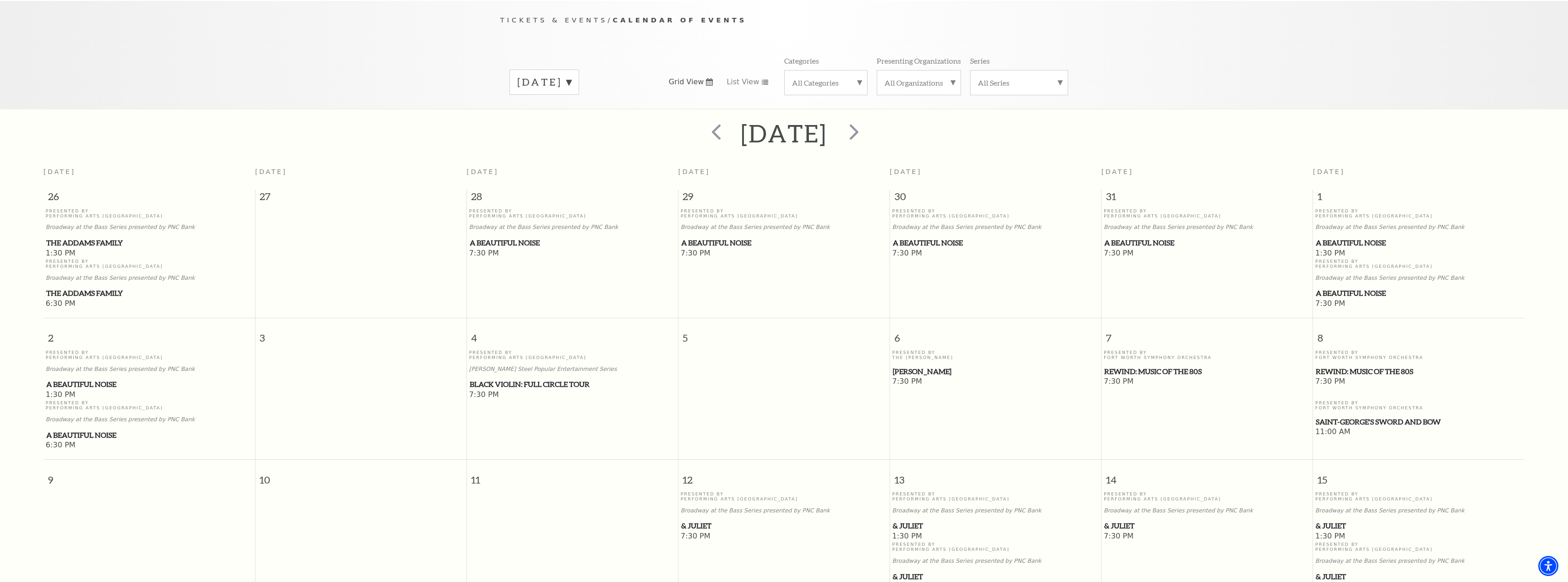
click at [1151, 373] on span "REWIND: Music of the 80s" at bounding box center [1208, 372] width 206 height 12
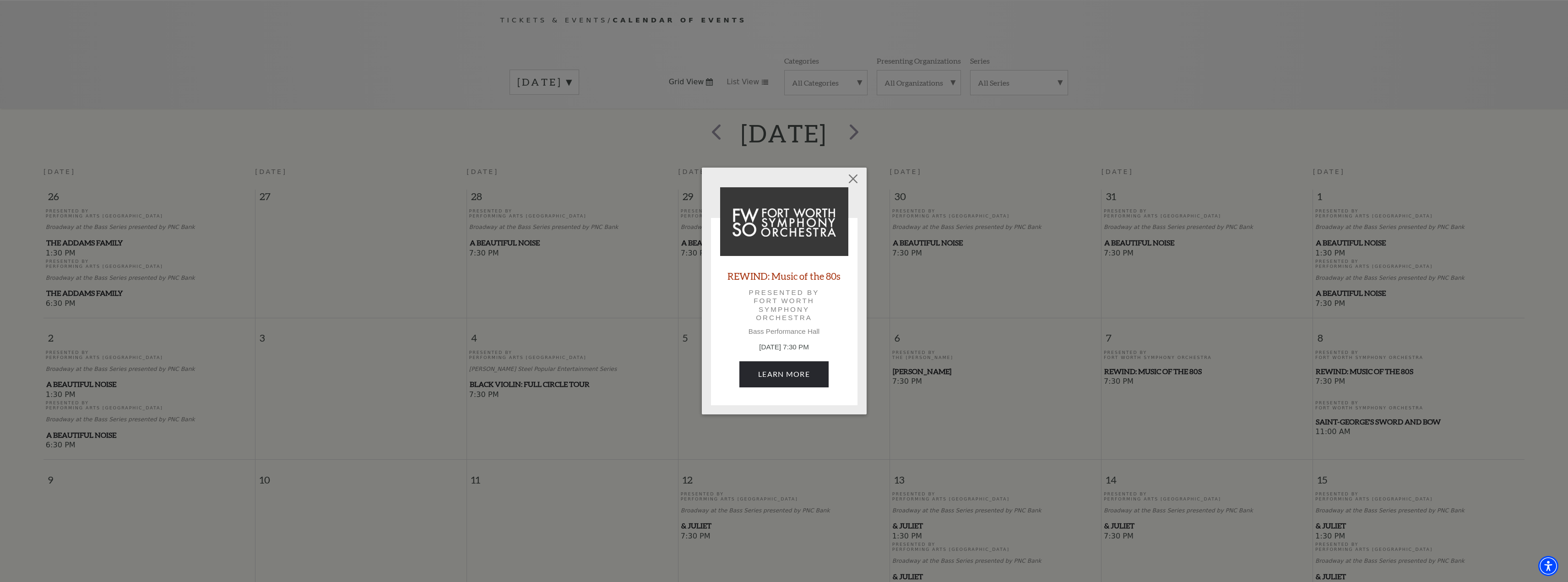
click at [799, 477] on div "Empty heading REWIND: Music of the 80s Presented by Fort Worth Symphony Orchest…" at bounding box center [784, 291] width 1568 height 582
click at [700, 452] on div "Empty heading REWIND: Music of the 80s Presented by Fort Worth Symphony Orchest…" at bounding box center [784, 291] width 1568 height 582
click at [851, 180] on button "Close" at bounding box center [853, 180] width 18 height 18
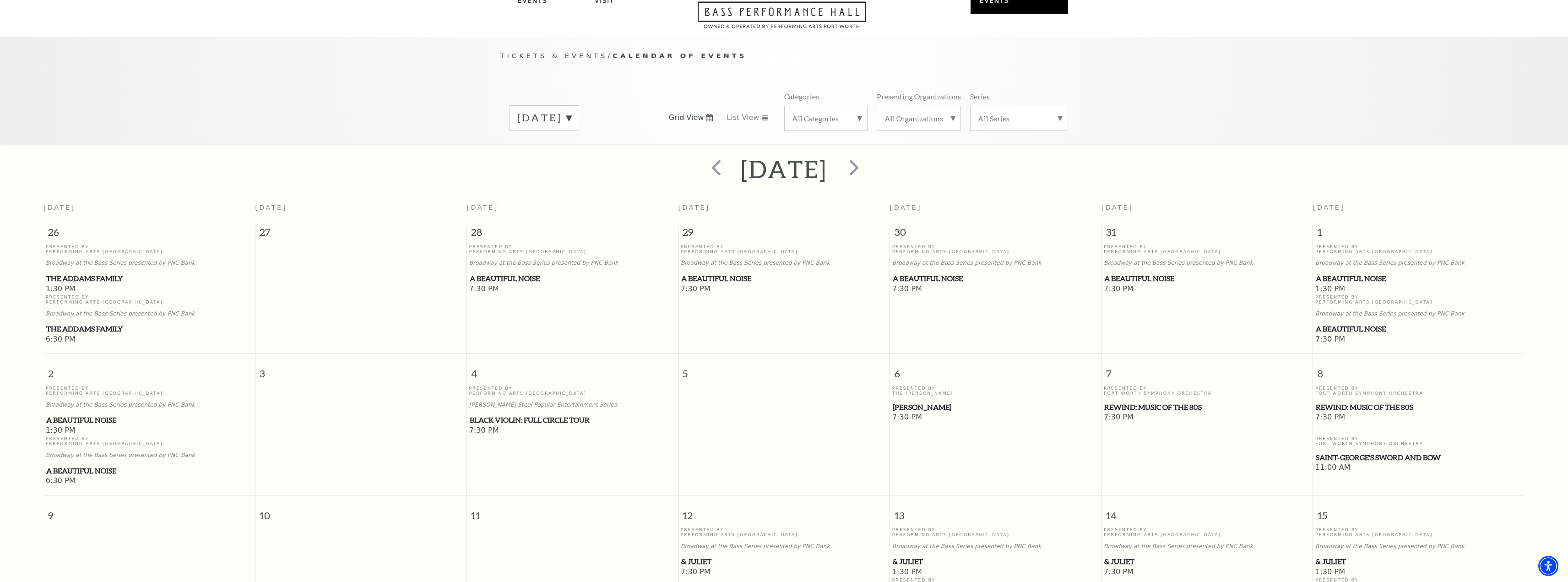
scroll to position [46, 0]
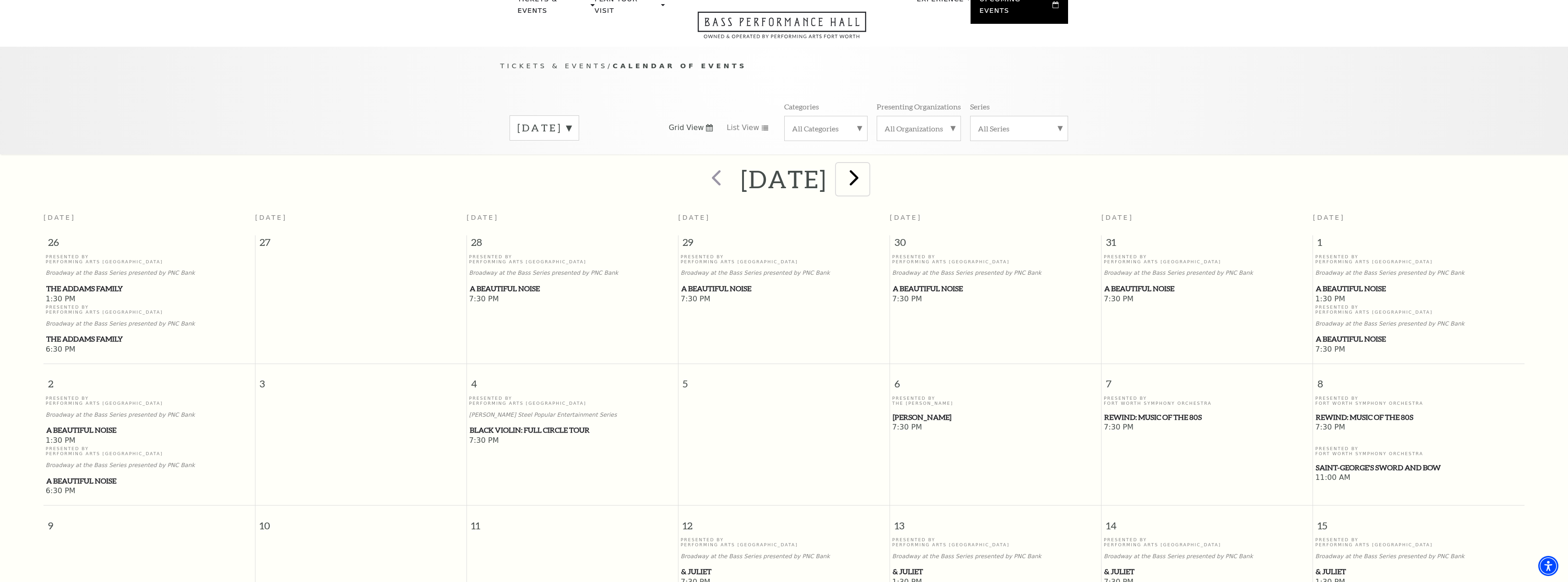
click at [867, 172] on span "next" at bounding box center [854, 178] width 26 height 26
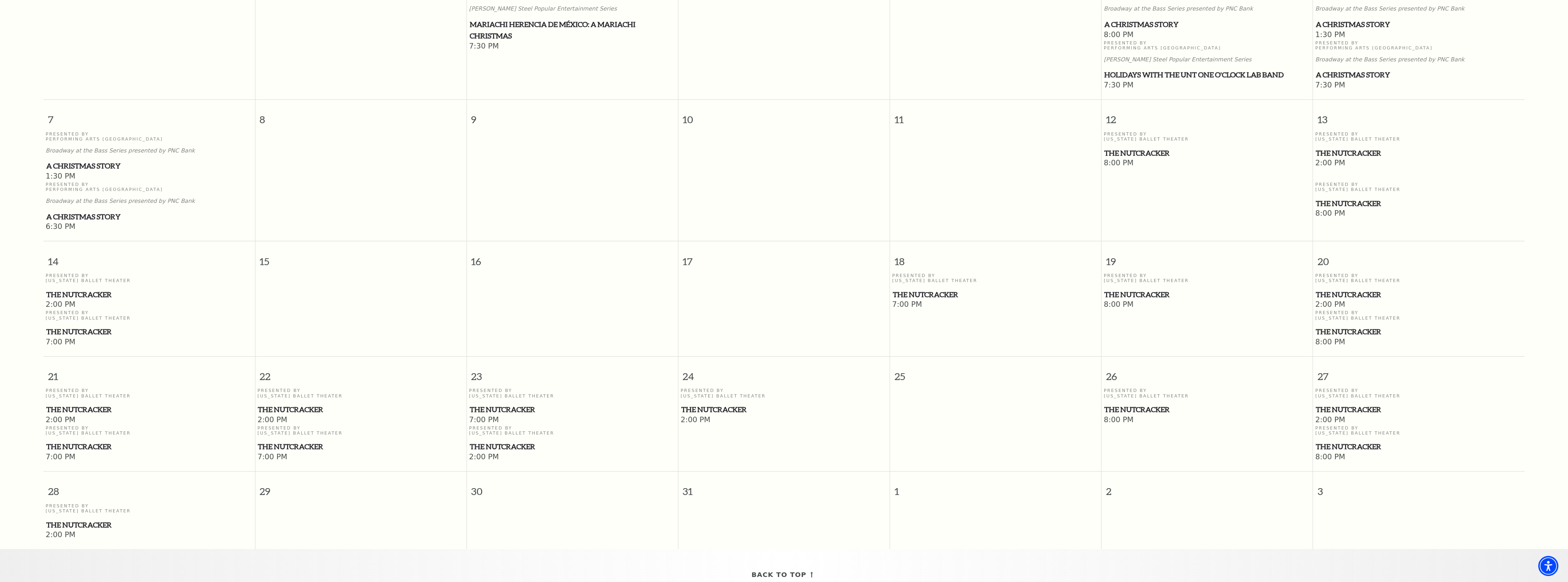
scroll to position [127, 0]
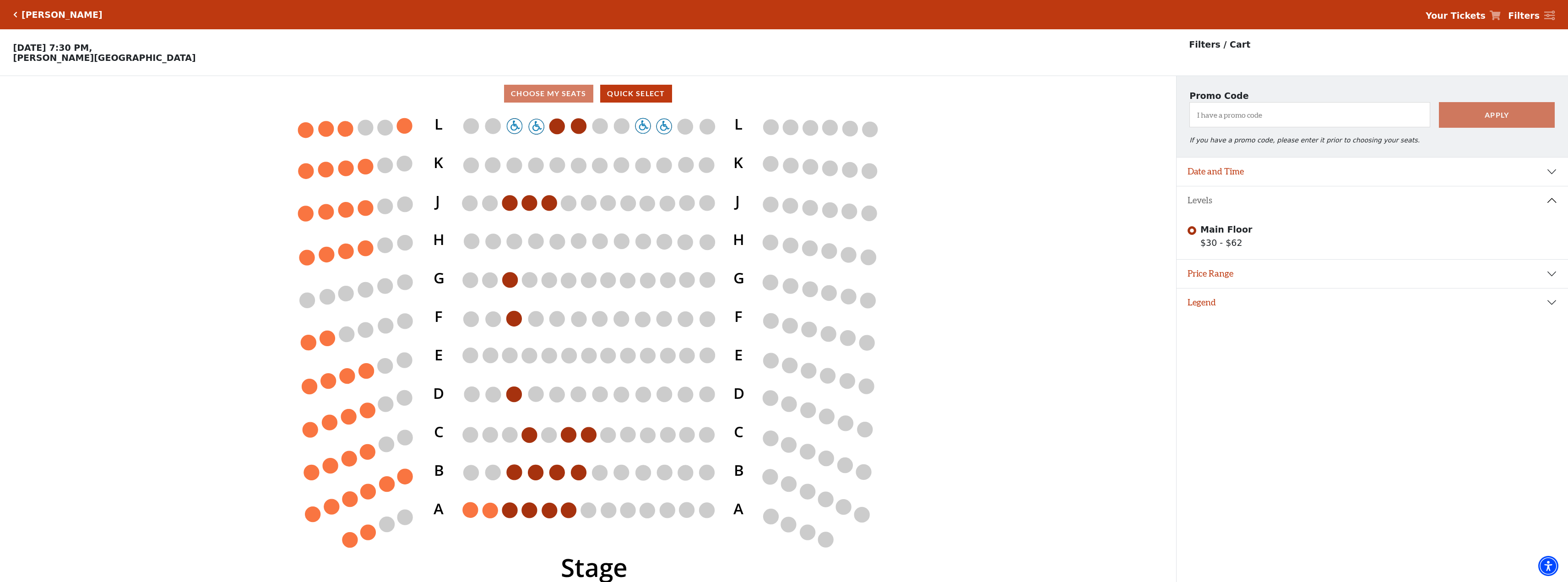
click at [40, 16] on h5 "Beatrice Rana" at bounding box center [63, 15] width 81 height 11
click at [16, 12] on icon "Click here to go back to filters" at bounding box center [15, 15] width 4 height 6
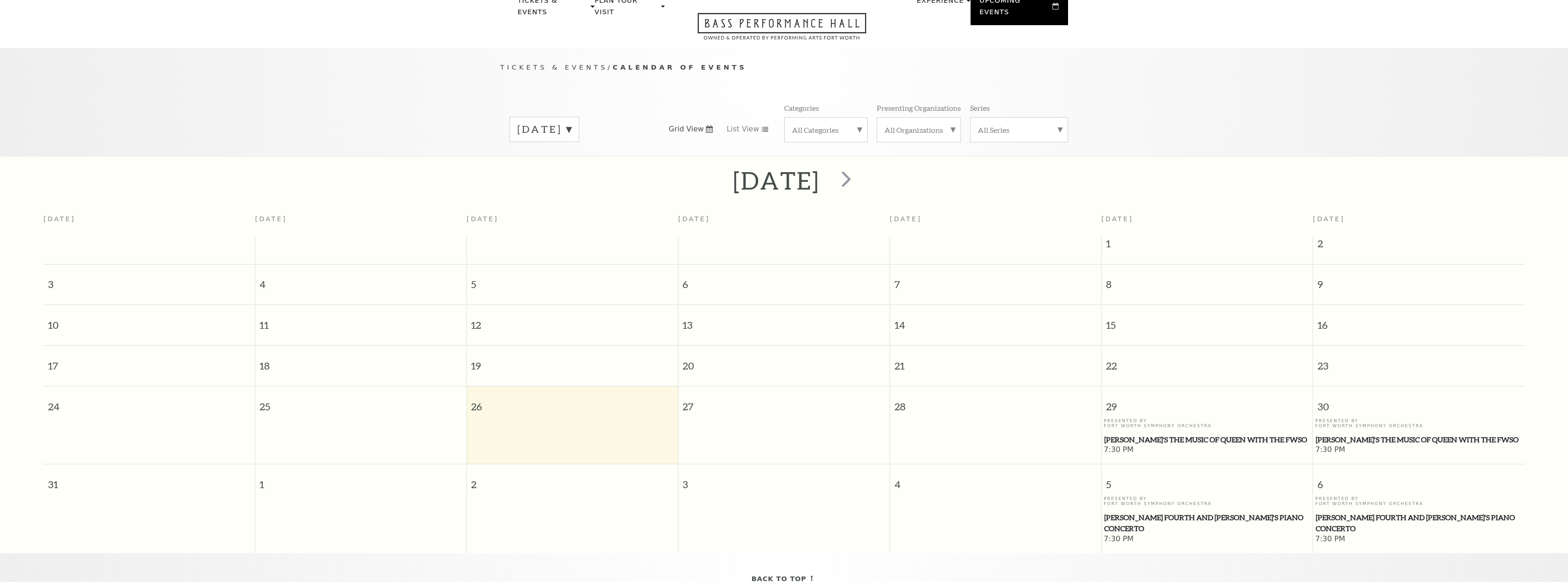
scroll to position [81, 0]
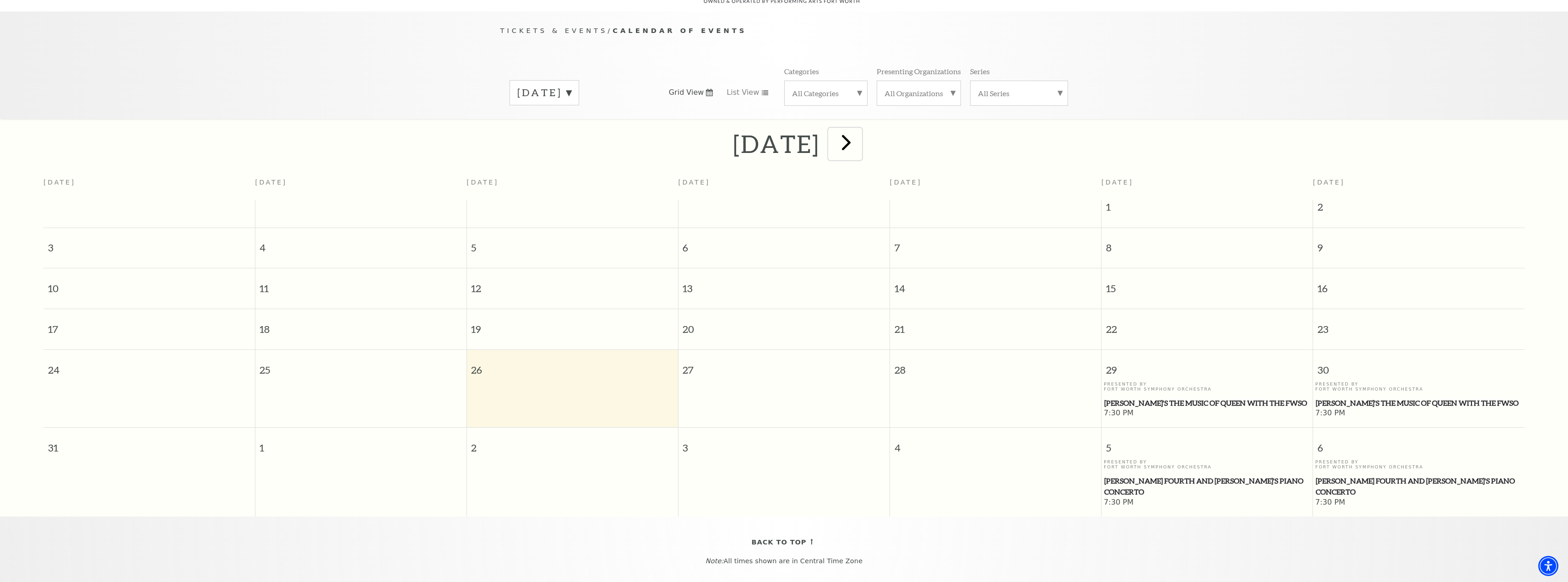
click at [859, 131] on span "next" at bounding box center [847, 142] width 26 height 26
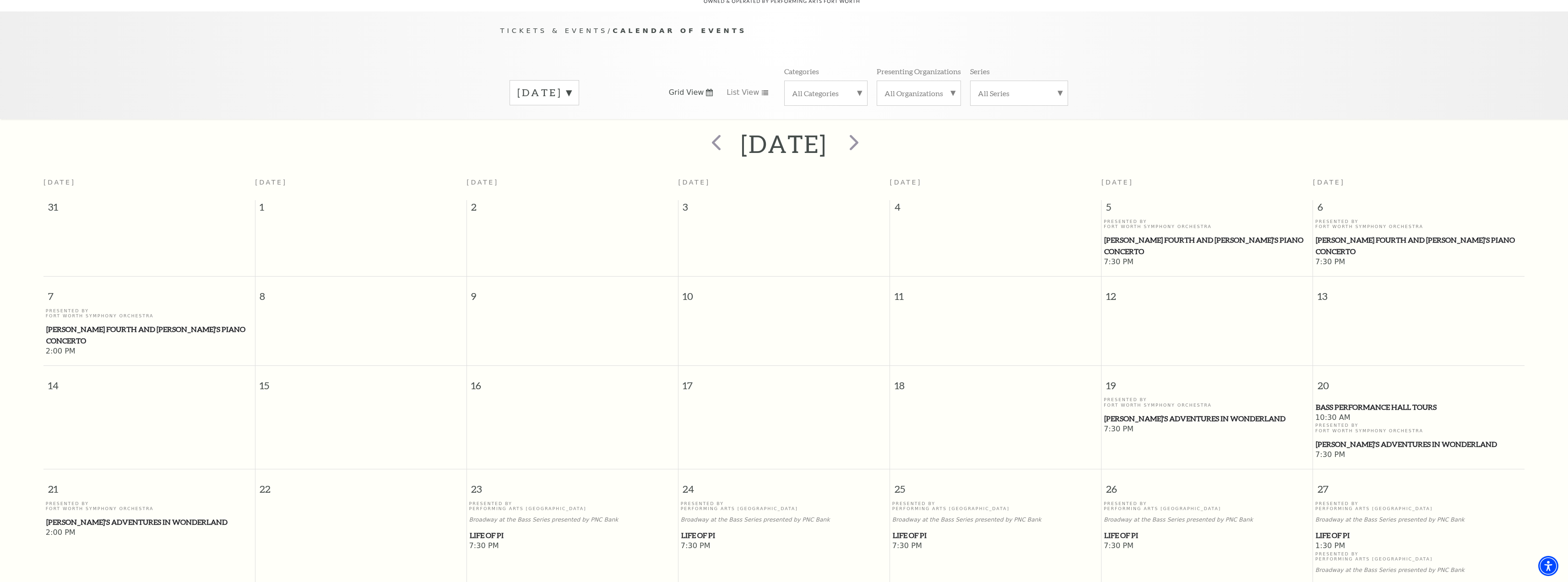
click at [828, 129] on h2 "[DATE]" at bounding box center [784, 144] width 86 height 30
click at [867, 130] on span "next" at bounding box center [854, 142] width 26 height 26
